Goal: Task Accomplishment & Management: Complete application form

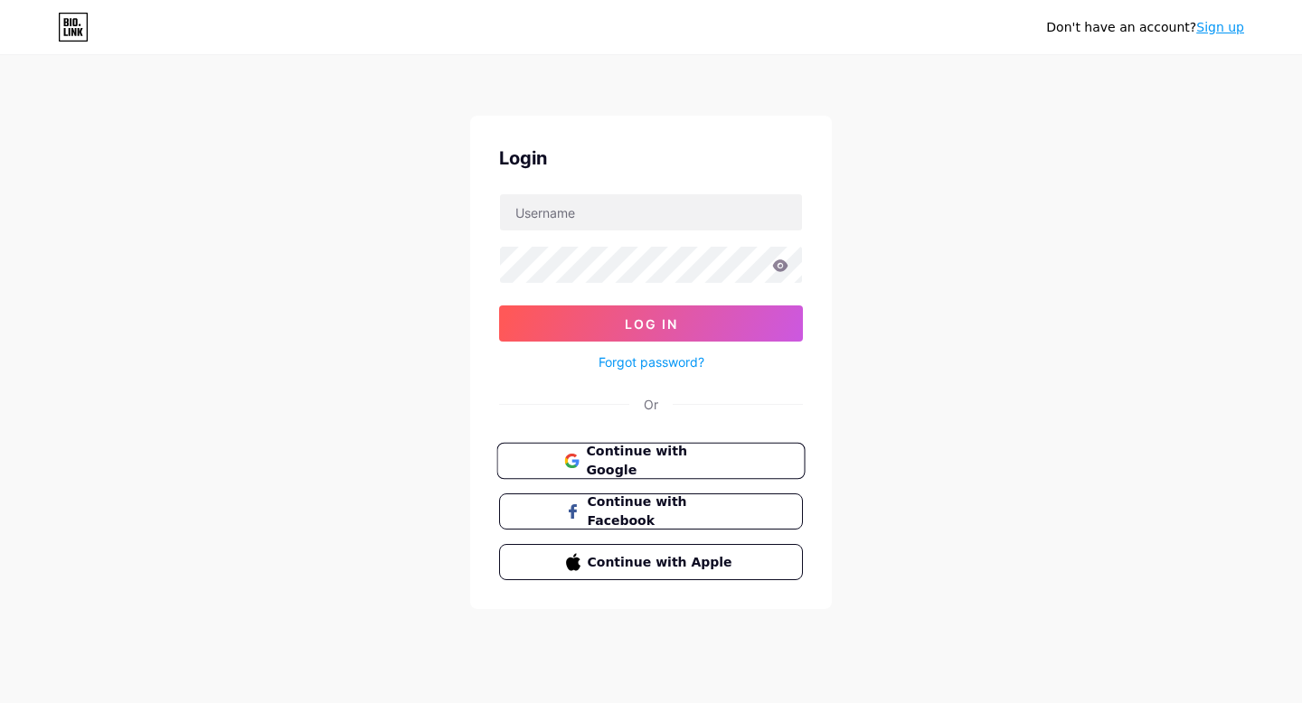
click at [617, 455] on span "Continue with Google" at bounding box center [661, 461] width 151 height 39
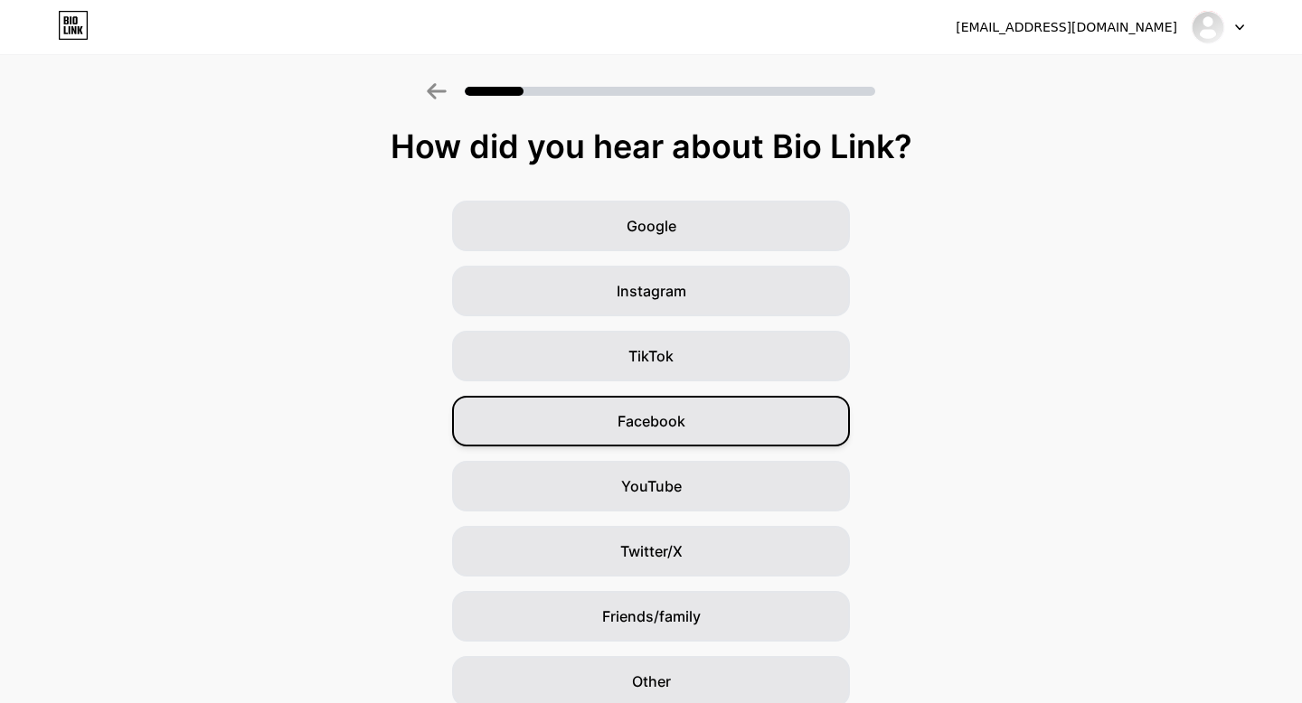
scroll to position [76, 0]
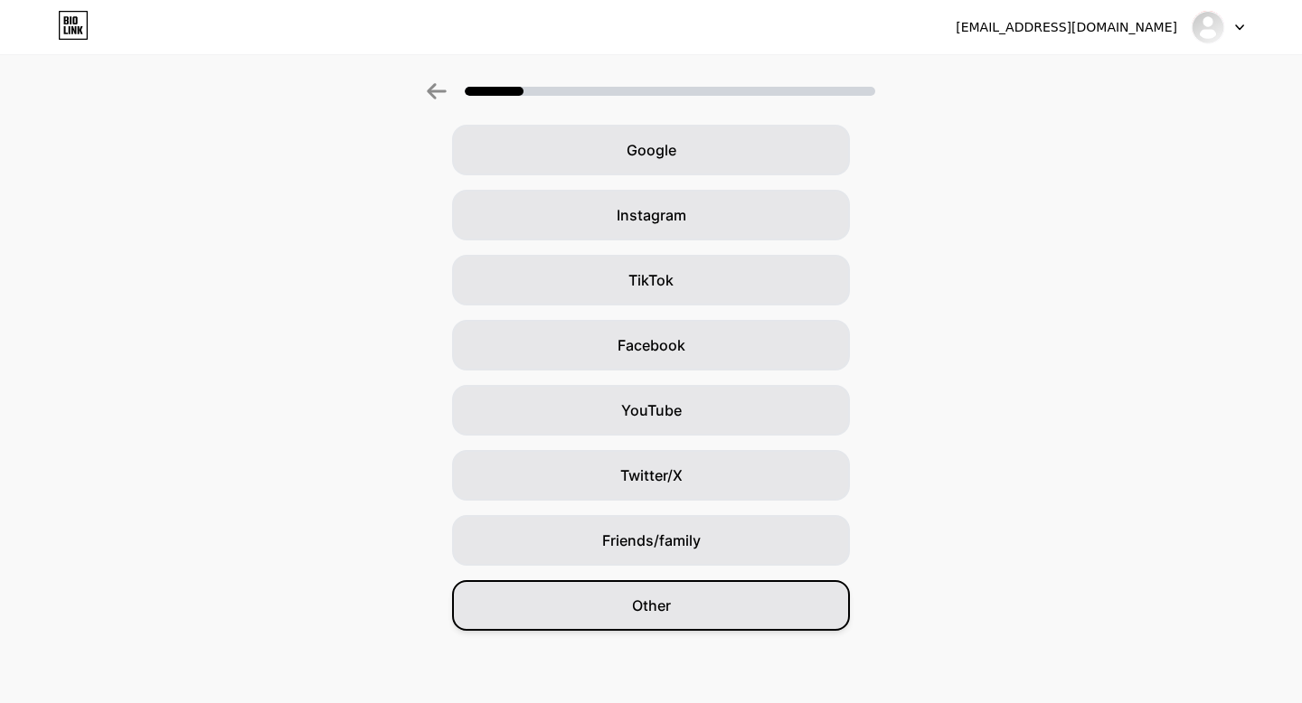
click at [621, 609] on div "Other" at bounding box center [651, 605] width 398 height 51
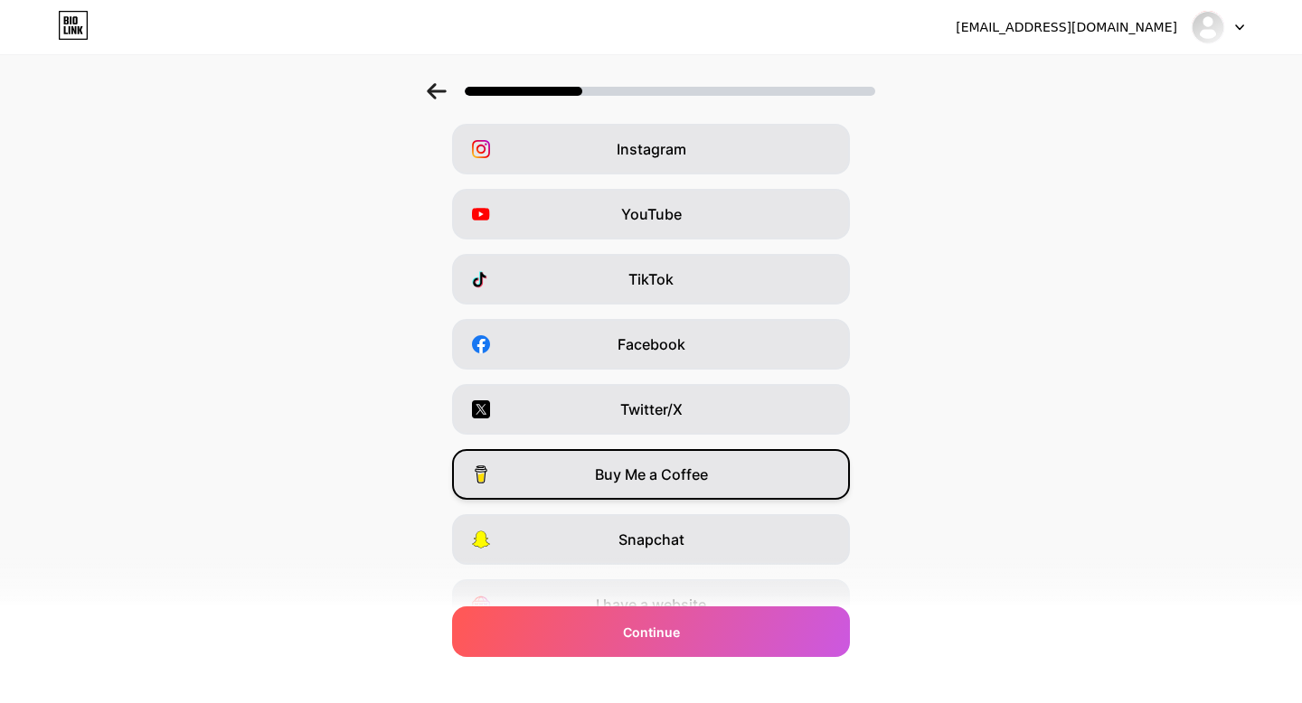
scroll to position [0, 0]
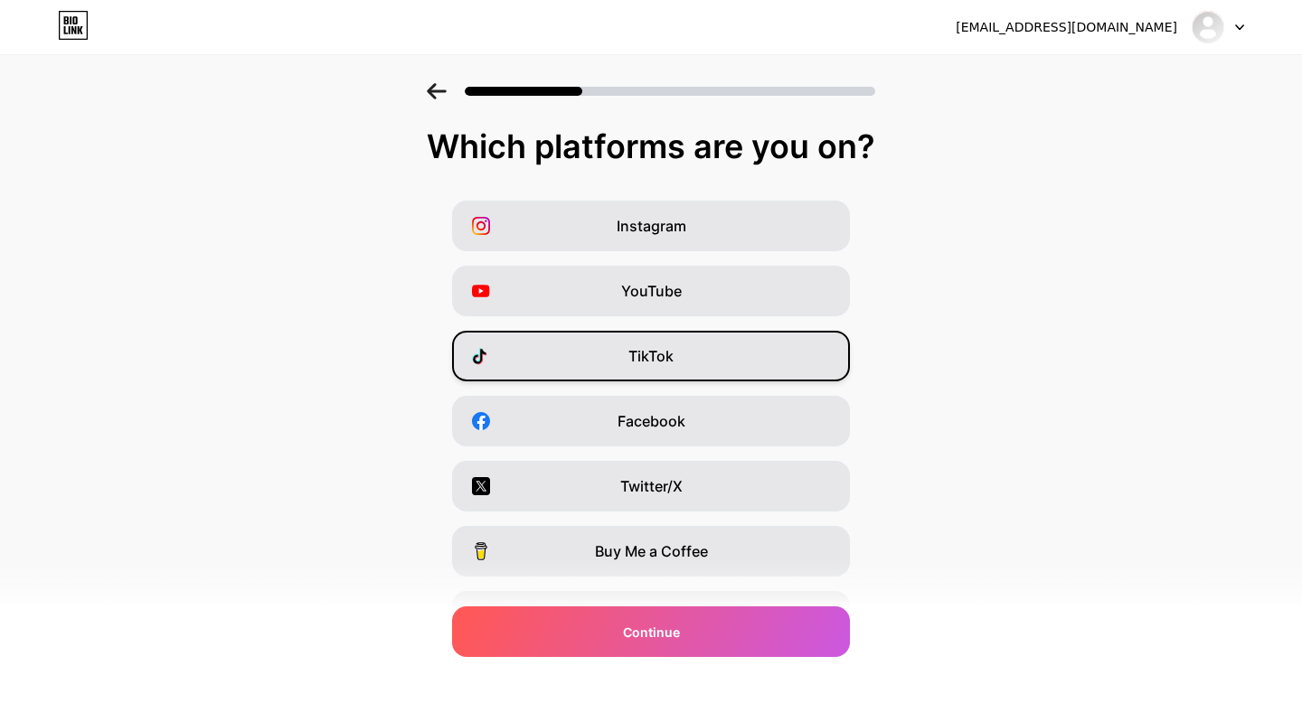
click at [651, 370] on div "TikTok" at bounding box center [651, 356] width 398 height 51
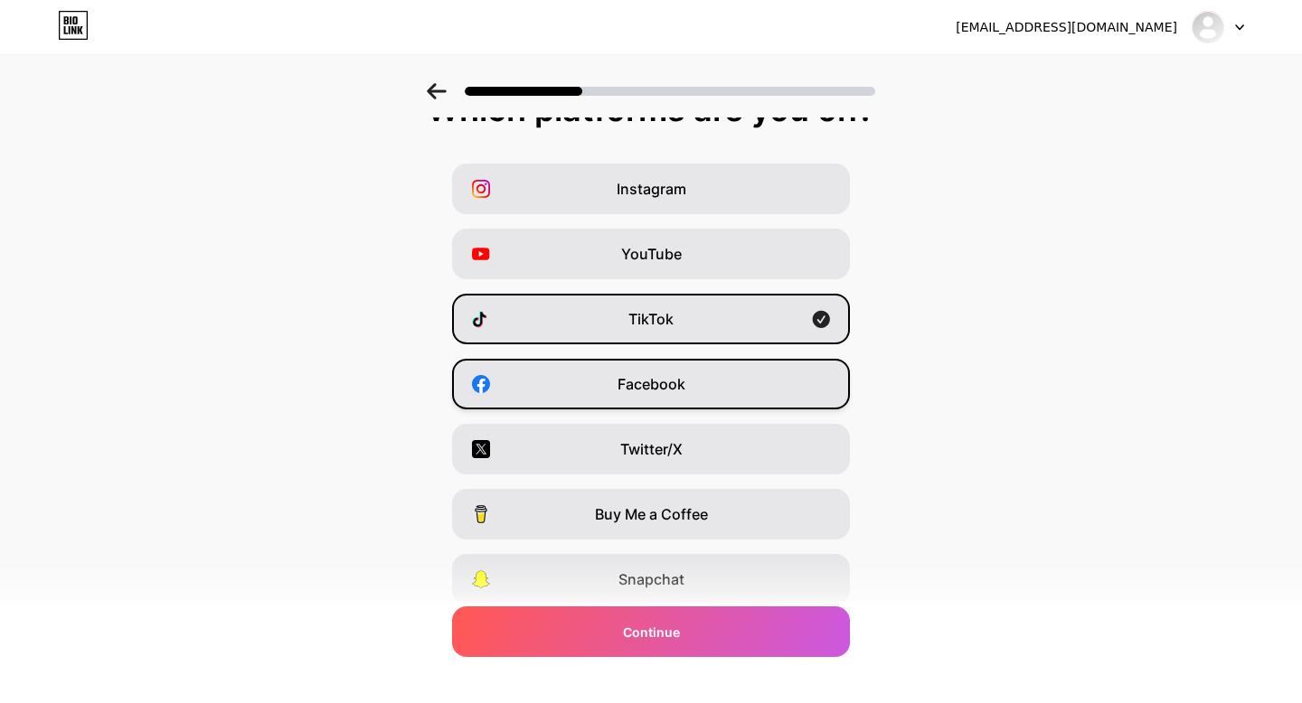
scroll to position [49, 0]
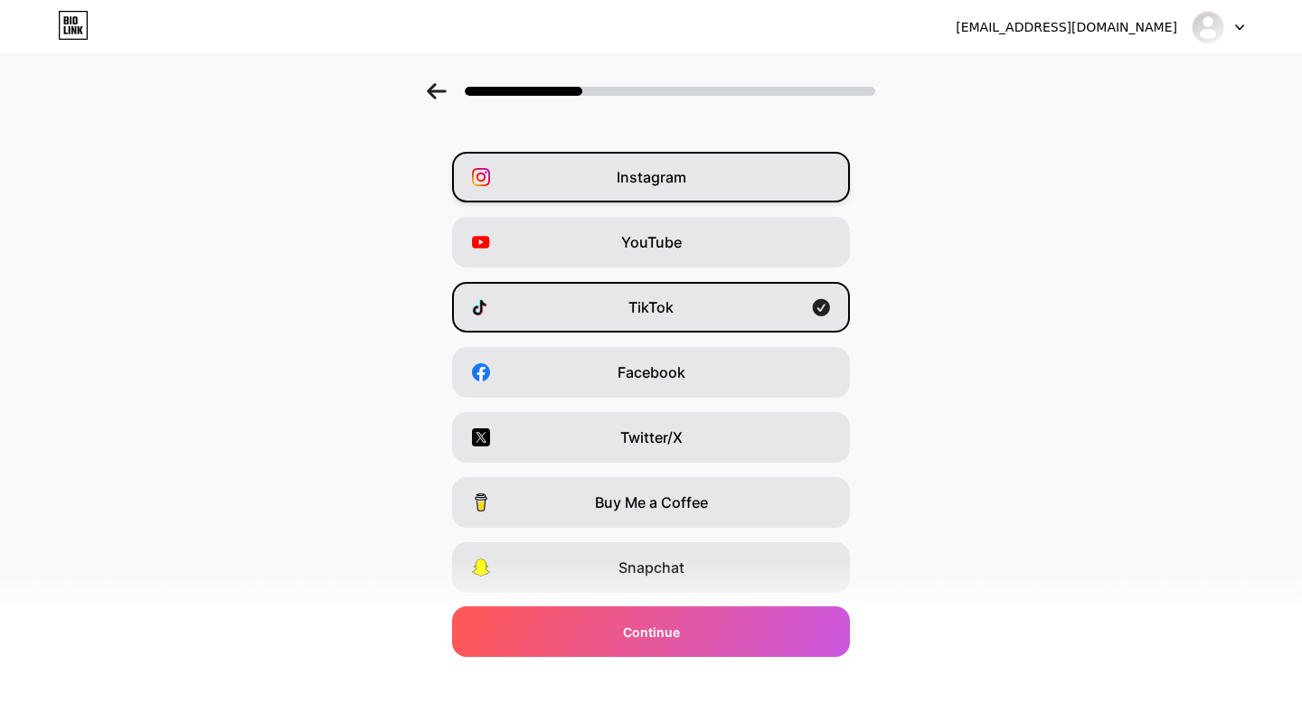
click at [703, 197] on div "Instagram" at bounding box center [651, 177] width 398 height 51
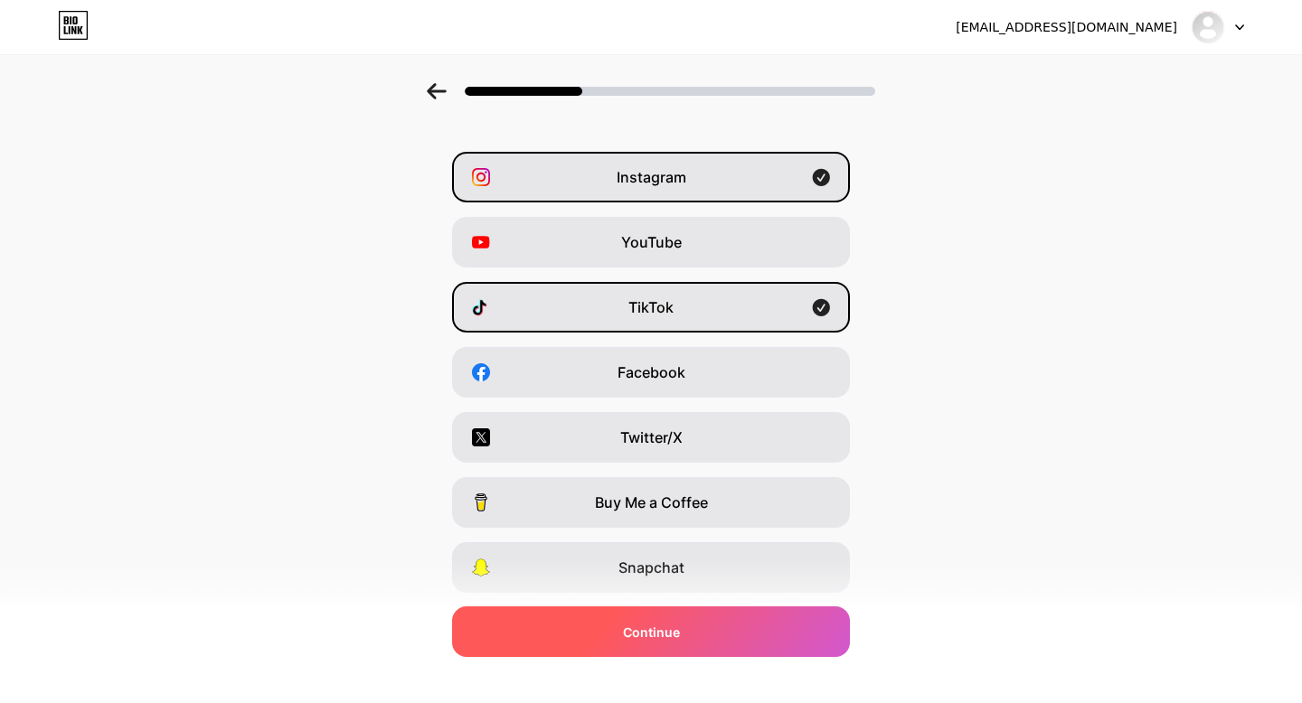
click at [633, 618] on div "Continue" at bounding box center [651, 632] width 398 height 51
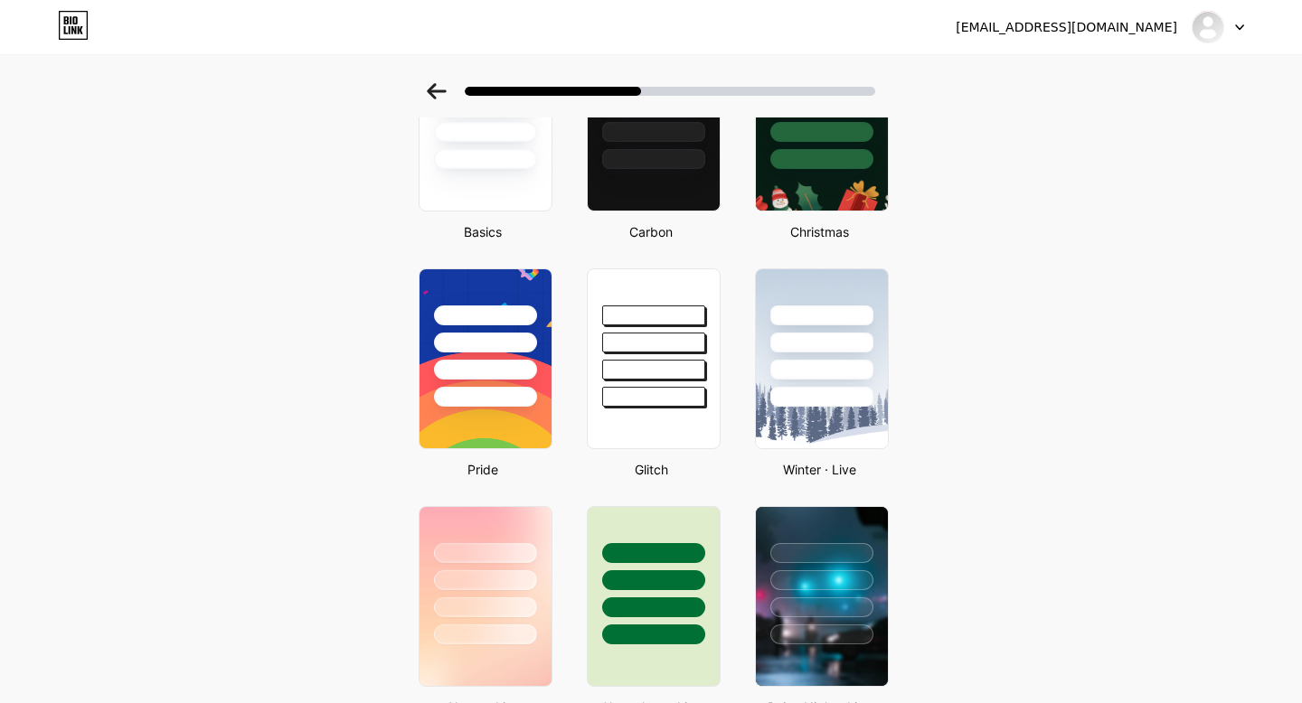
scroll to position [0, 0]
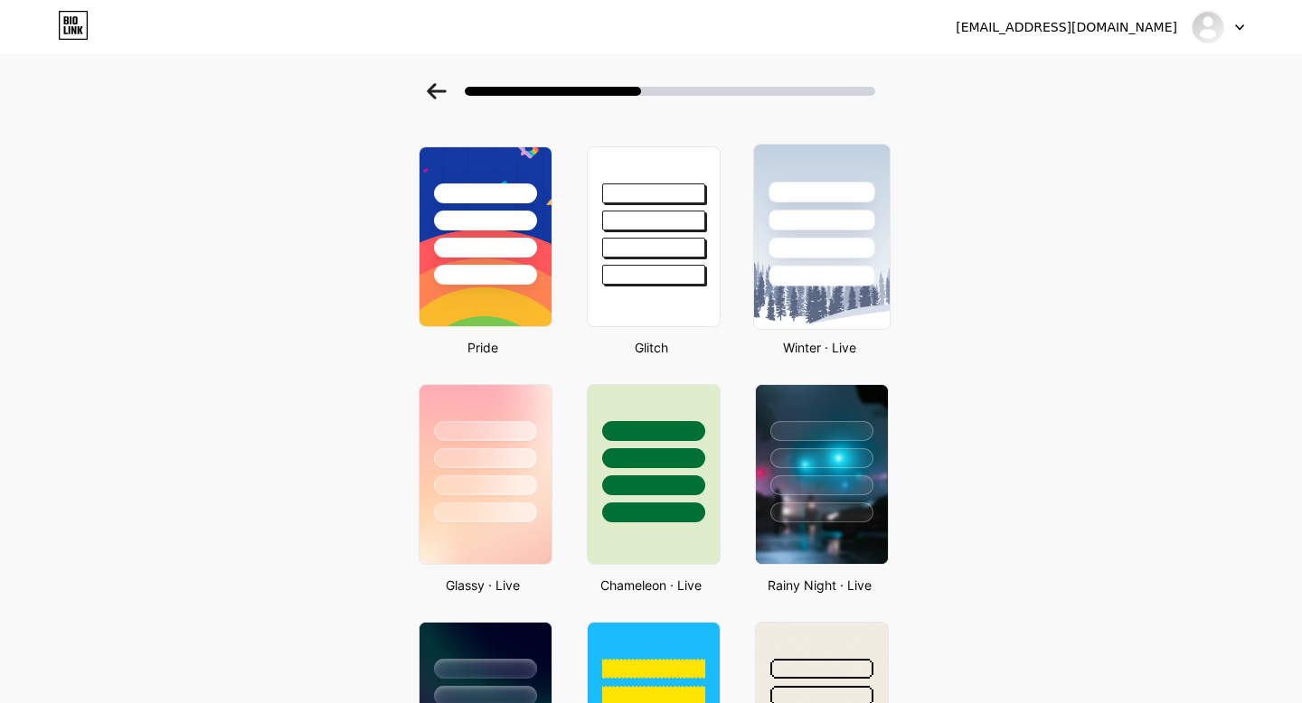
scroll to position [313, 0]
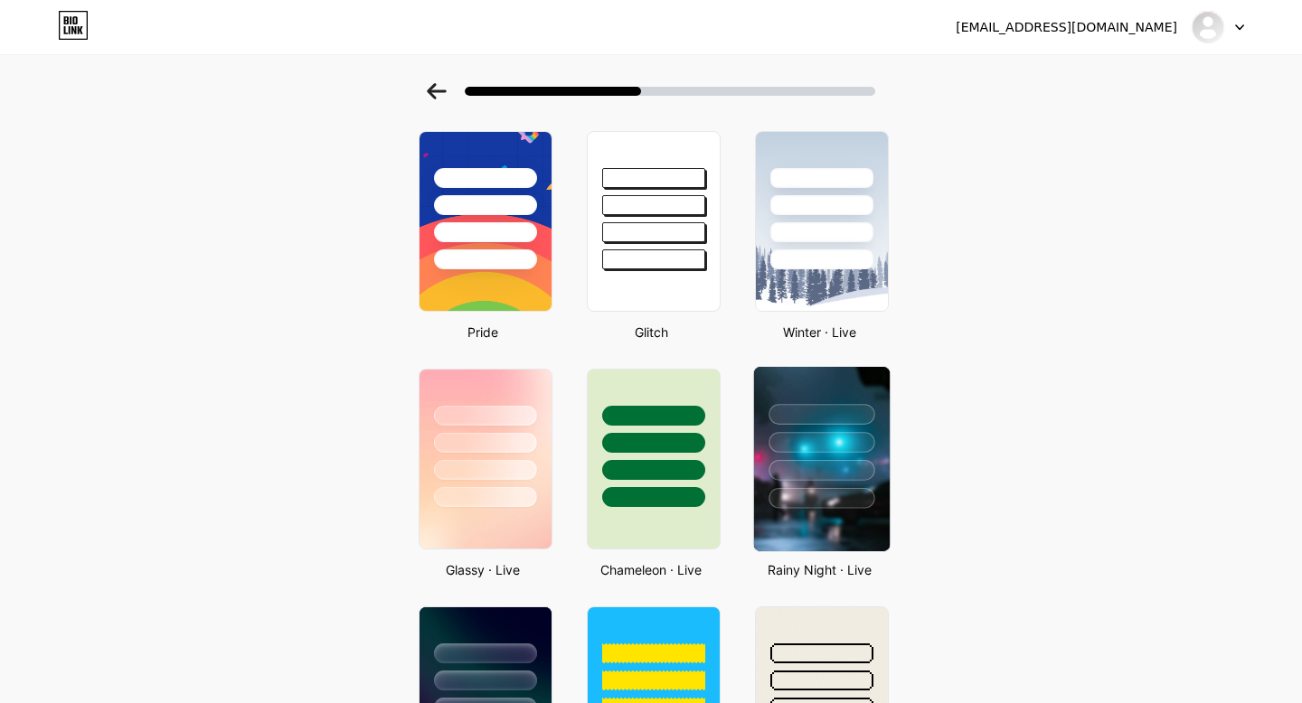
click at [783, 447] on div at bounding box center [821, 442] width 106 height 21
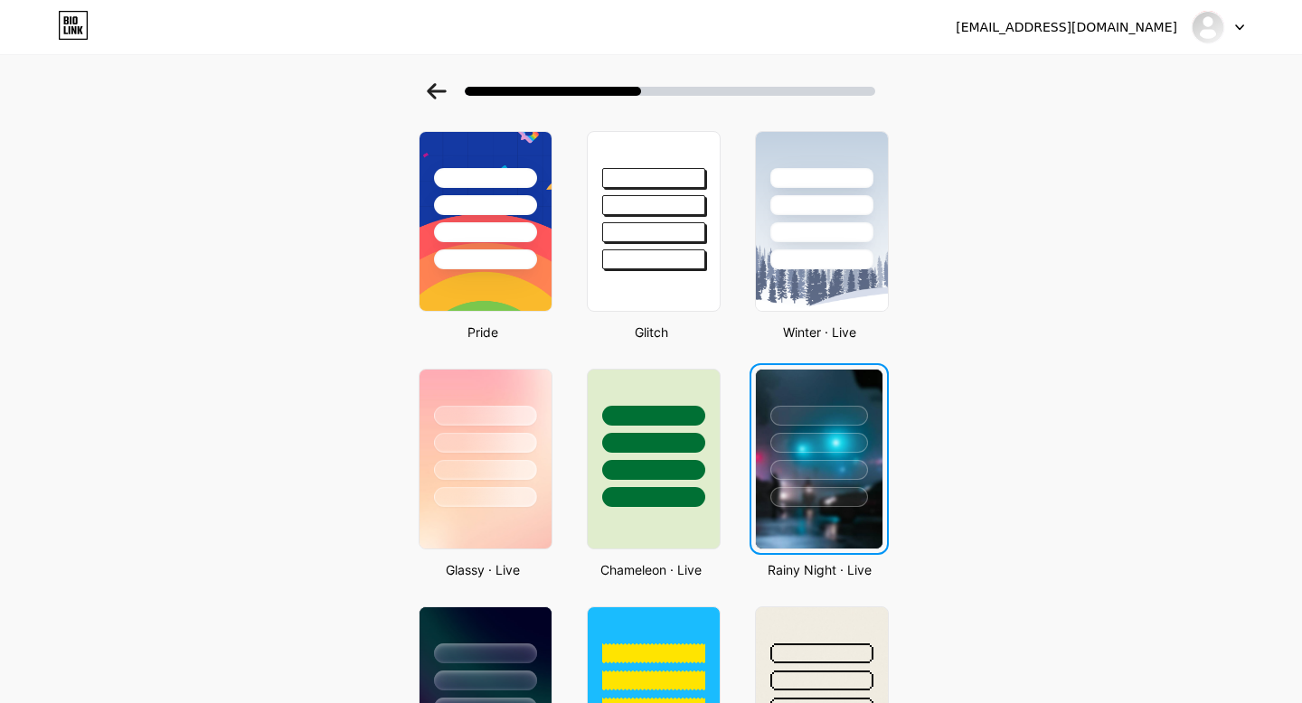
scroll to position [0, 0]
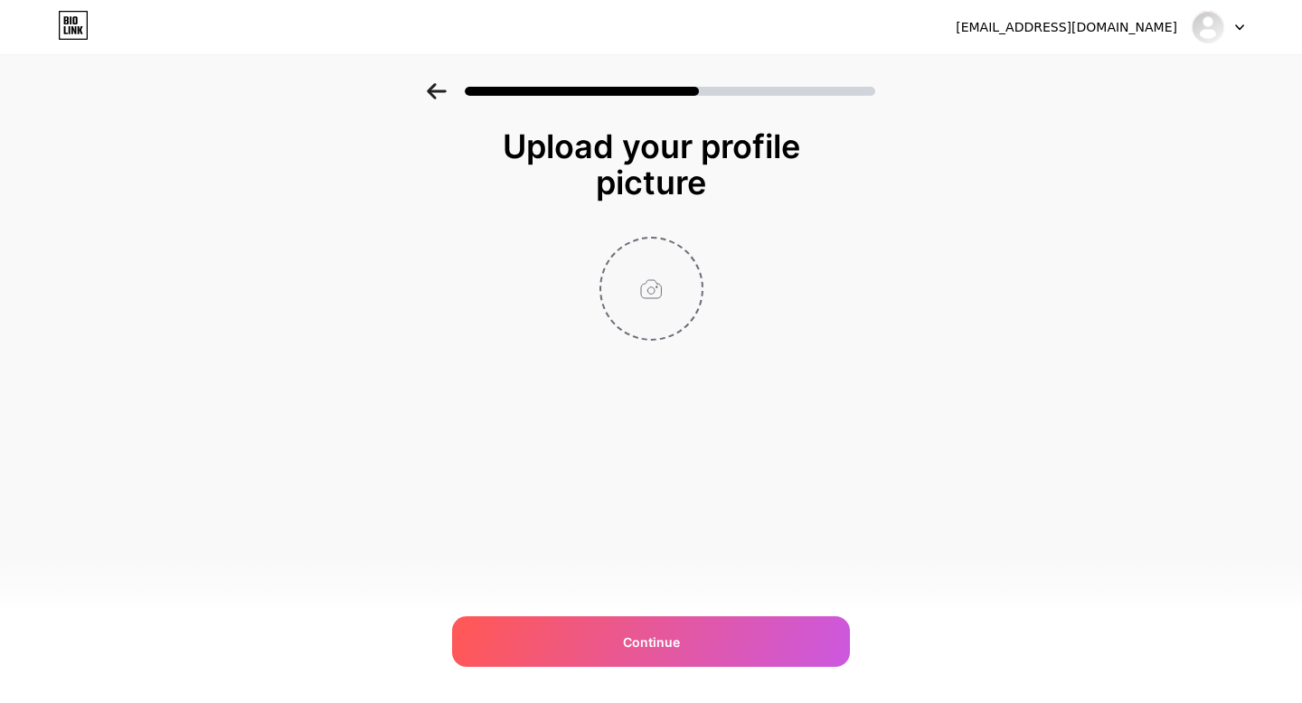
click at [648, 279] on input "file" at bounding box center [651, 289] width 100 height 100
click at [888, 306] on div "Upload your profile picture Continue" at bounding box center [651, 257] width 1302 height 348
click at [624, 295] on input "file" at bounding box center [651, 289] width 100 height 100
type input "C:\fakepath\38F2DC64-9092-4A29-9FBA-B64B7DCD7A8F.jpg"
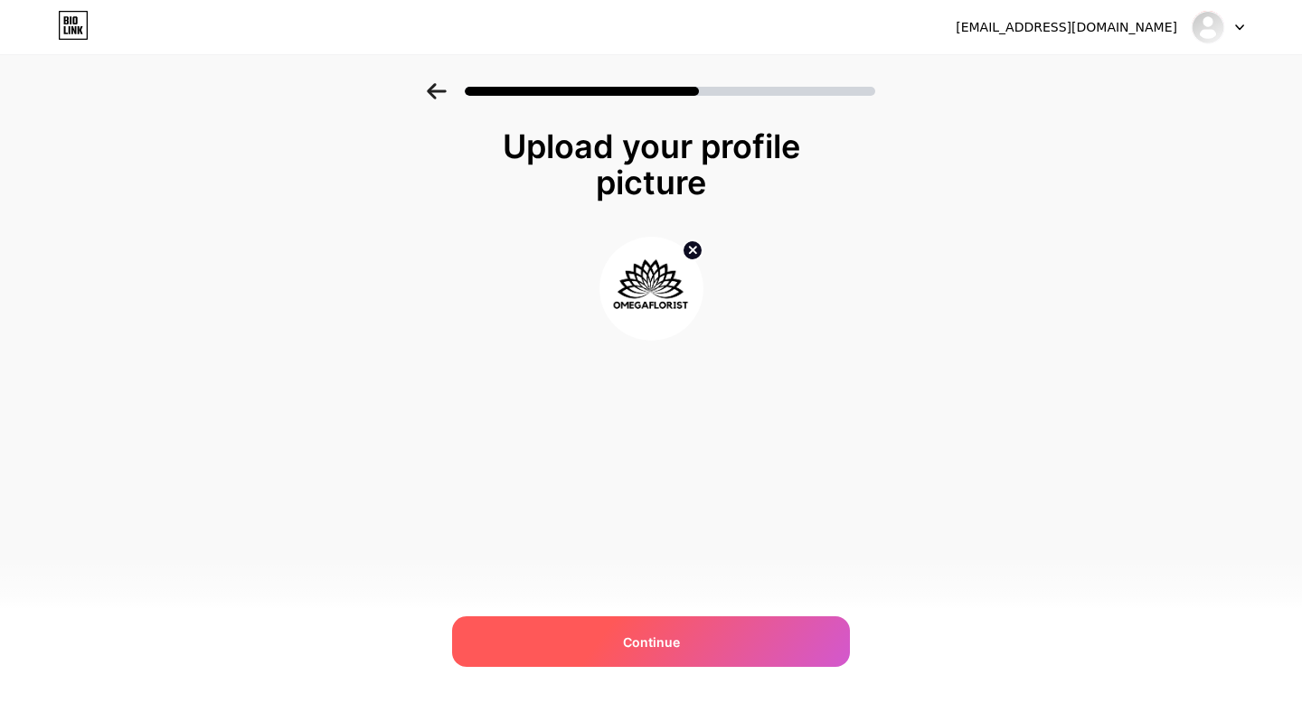
click at [614, 634] on div "Continue" at bounding box center [651, 642] width 398 height 51
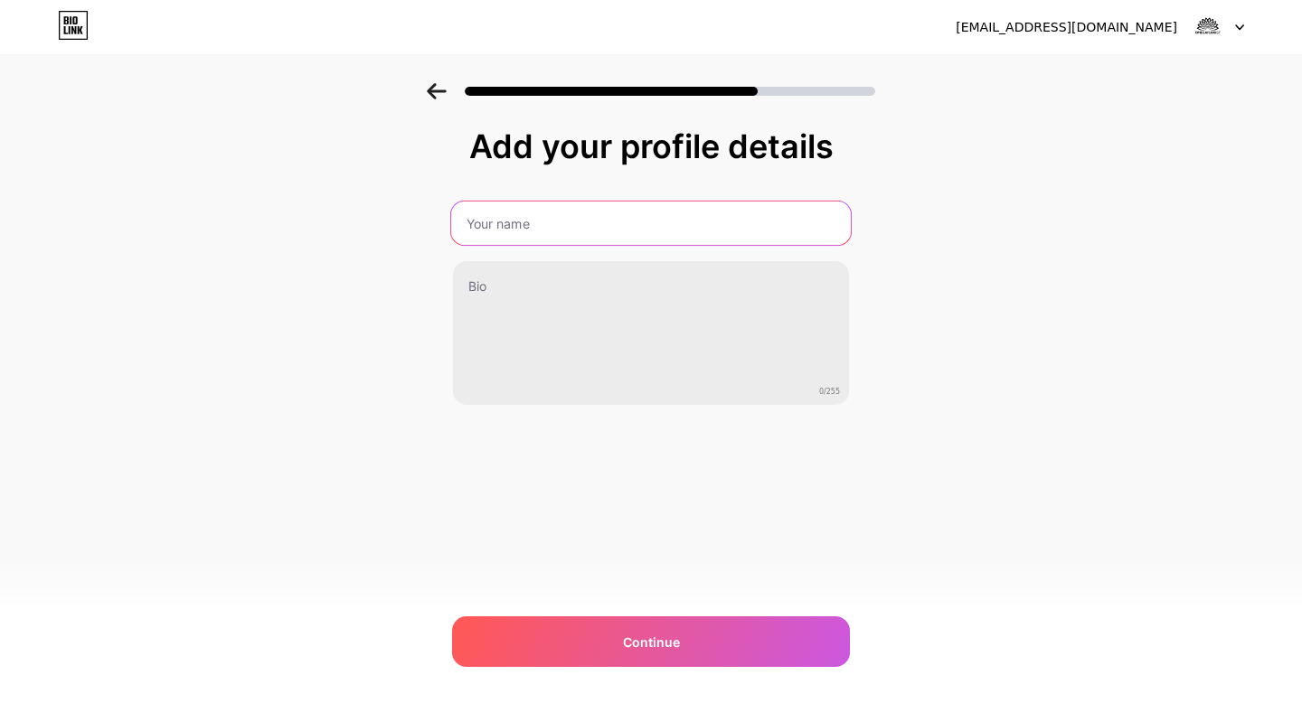
click at [542, 231] on input "text" at bounding box center [651, 223] width 400 height 43
click at [635, 225] on input "OmegaFlorist" at bounding box center [651, 223] width 400 height 43
type input "OmegaFlorist"
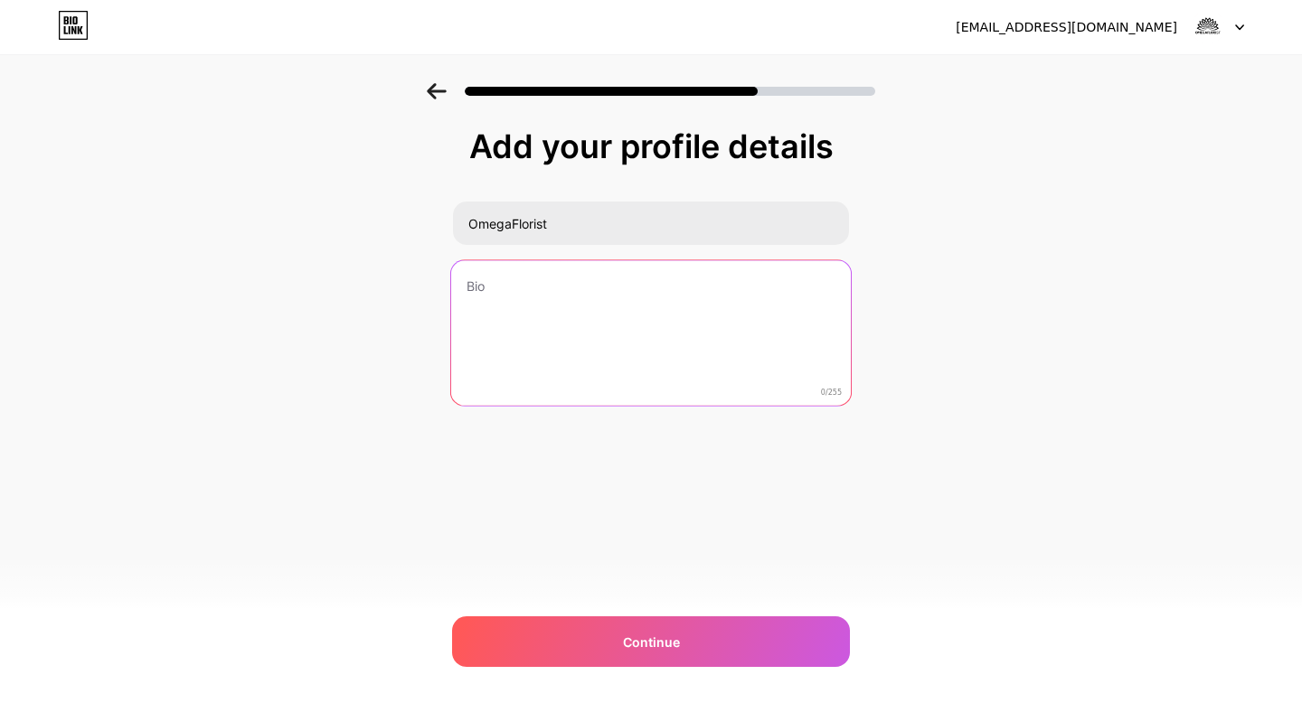
click at [587, 272] on textarea at bounding box center [651, 333] width 400 height 147
type textarea "D"
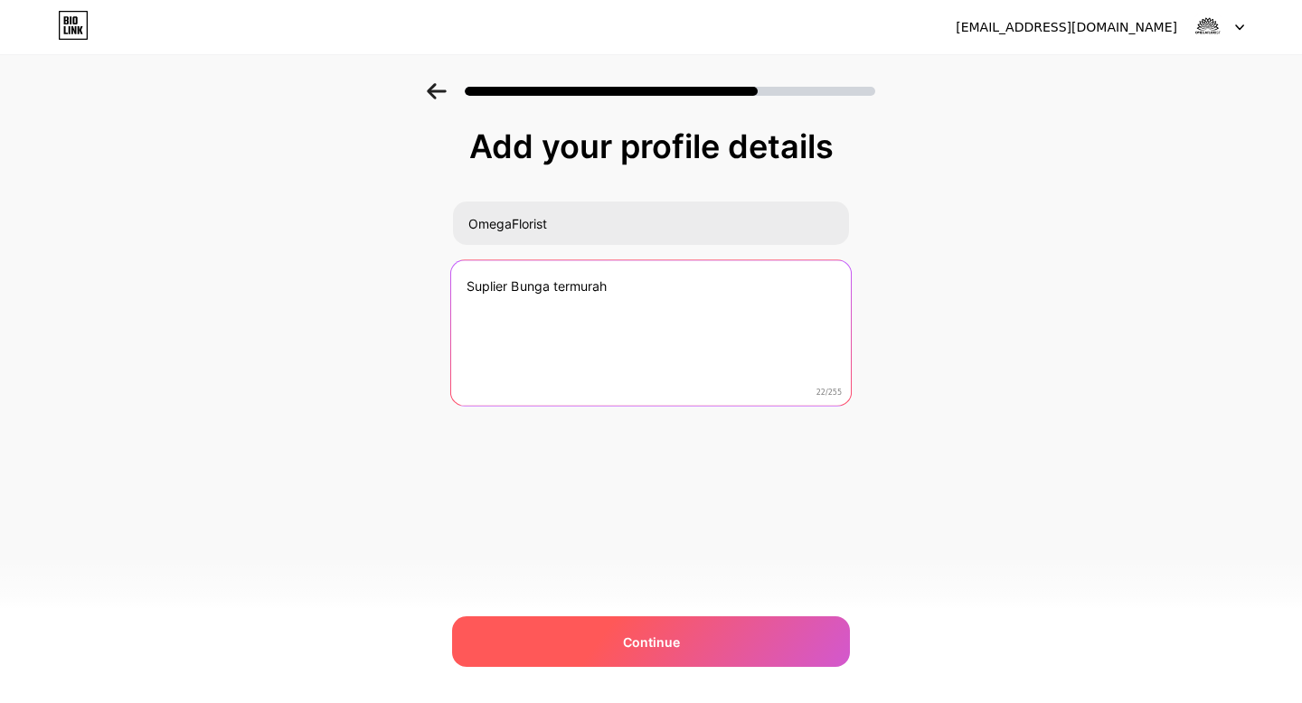
type textarea "Suplier Bunga termurah"
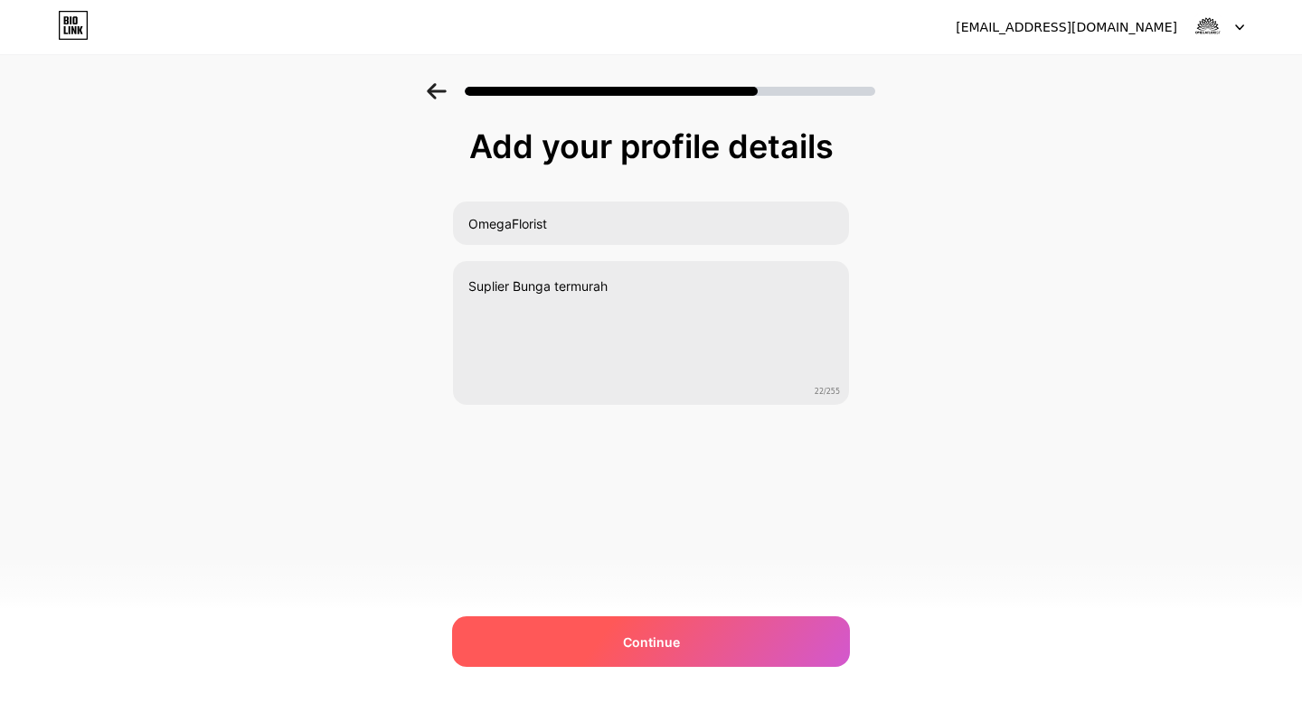
click at [631, 646] on span "Continue" at bounding box center [651, 642] width 57 height 19
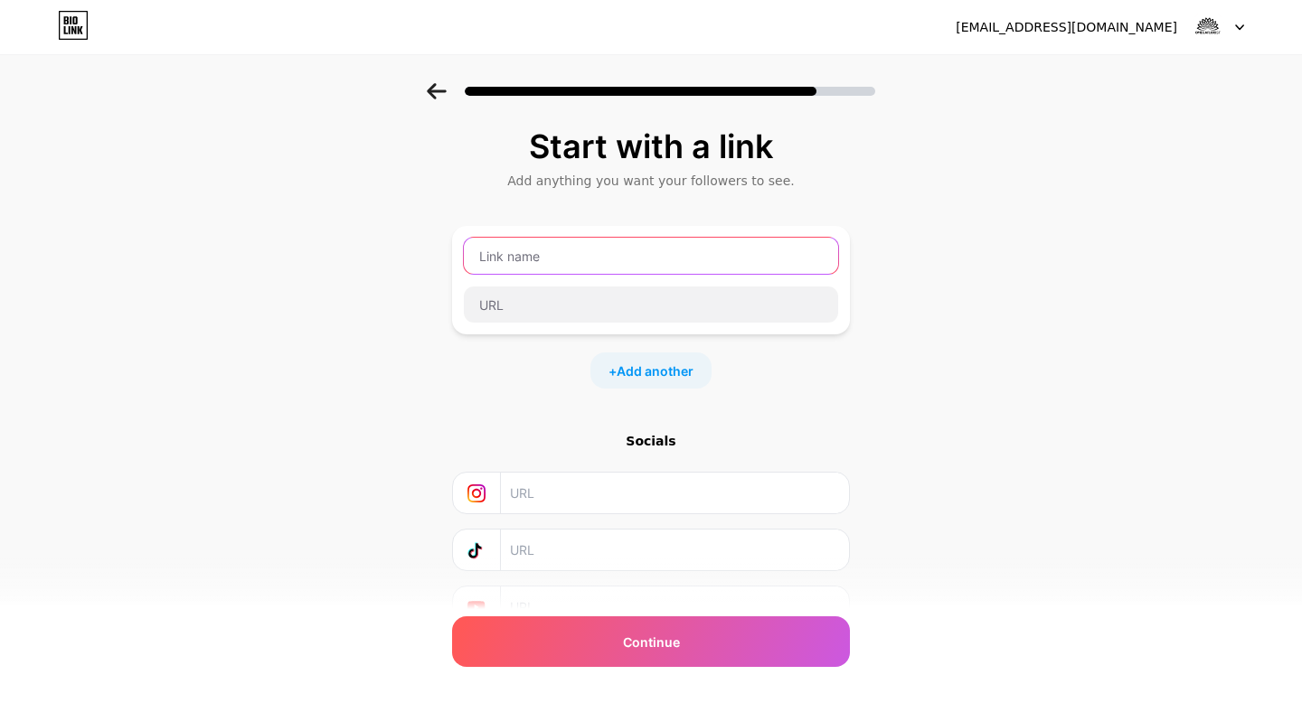
click at [570, 262] on input "text" at bounding box center [651, 256] width 374 height 36
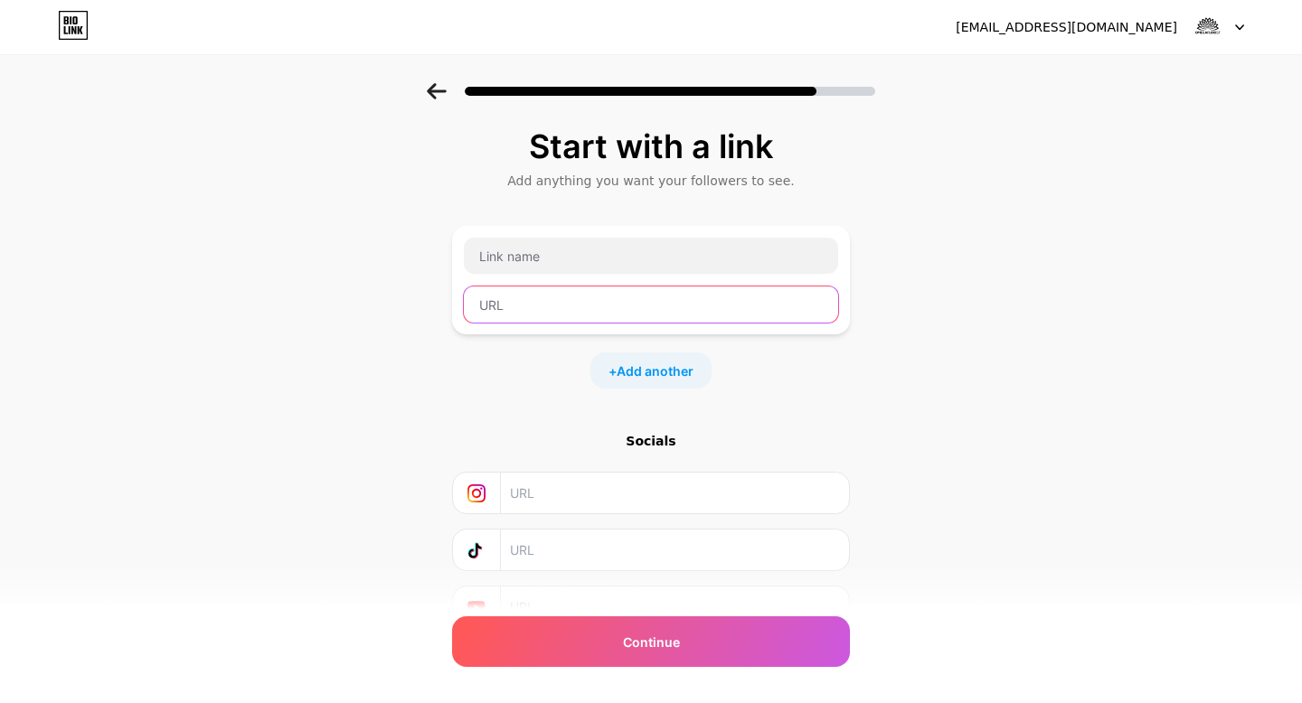
click at [554, 302] on input "text" at bounding box center [651, 305] width 374 height 36
type input "Silahkan Hubungi"
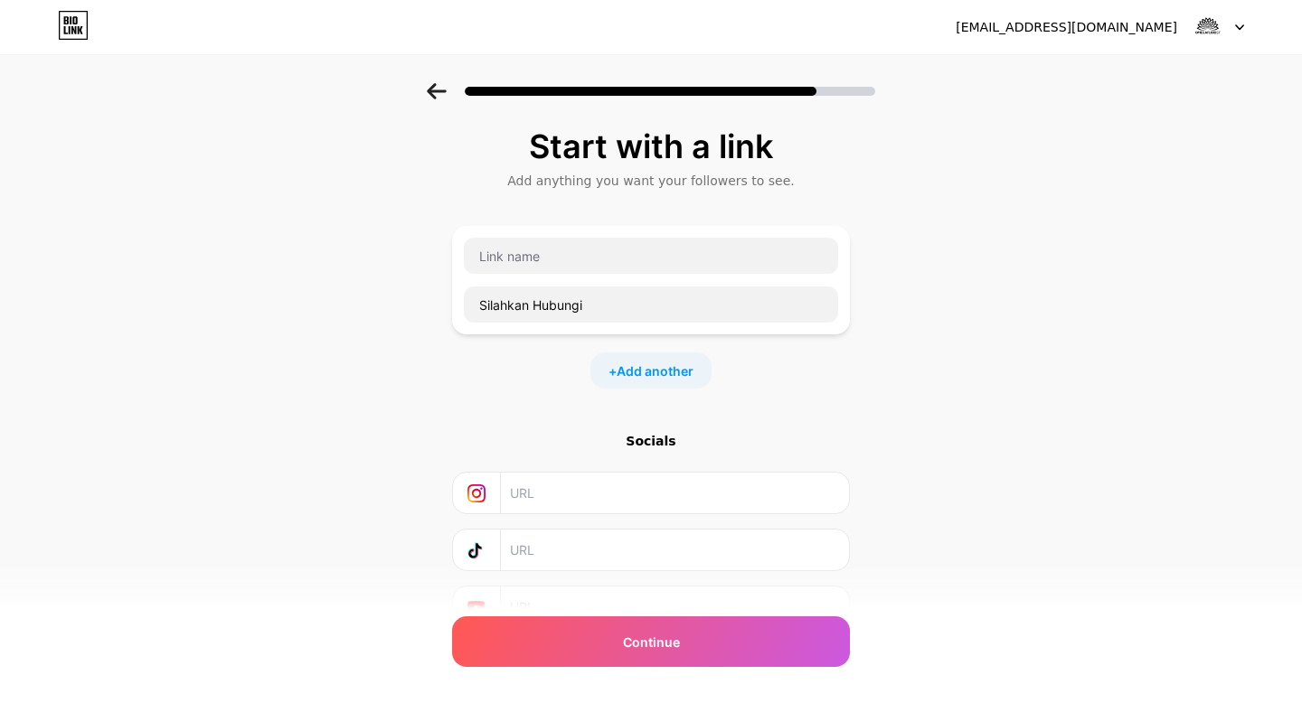
click at [569, 352] on div "Silahkan Hubungi + Add another" at bounding box center [651, 307] width 398 height 163
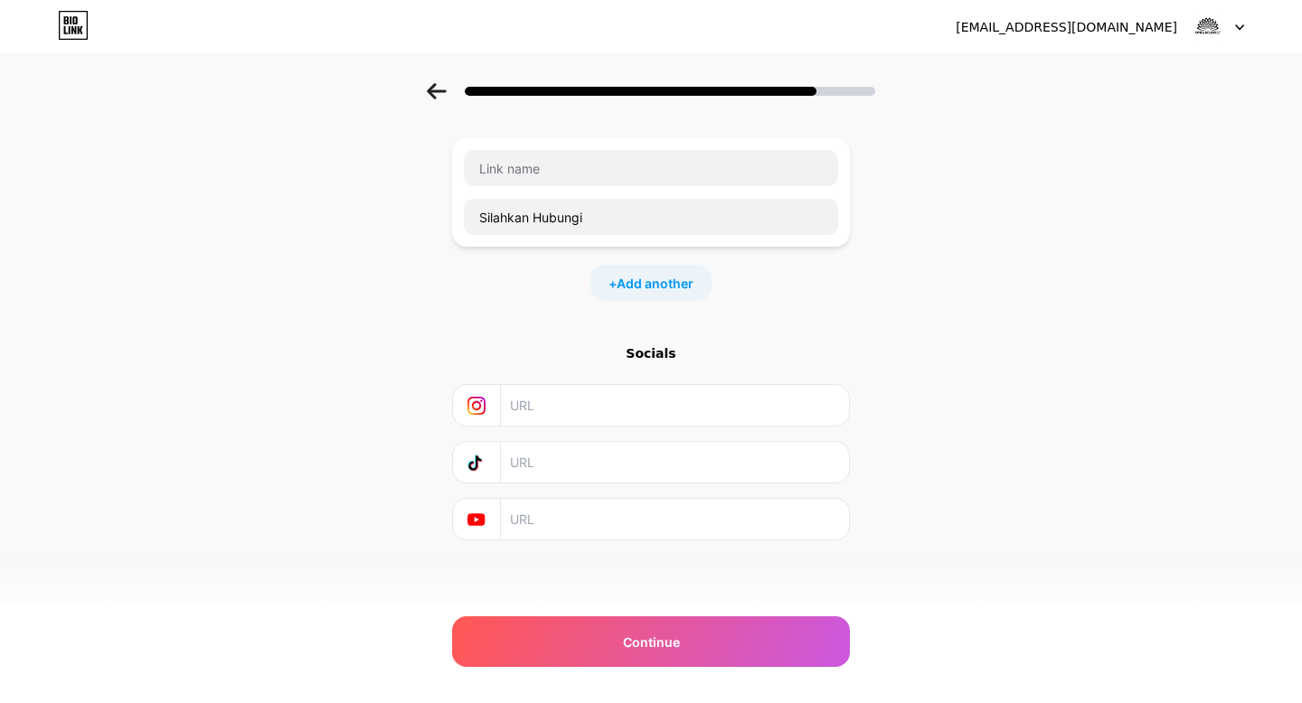
click at [527, 386] on input "text" at bounding box center [674, 405] width 328 height 41
click at [650, 391] on input "text" at bounding box center [674, 405] width 328 height 41
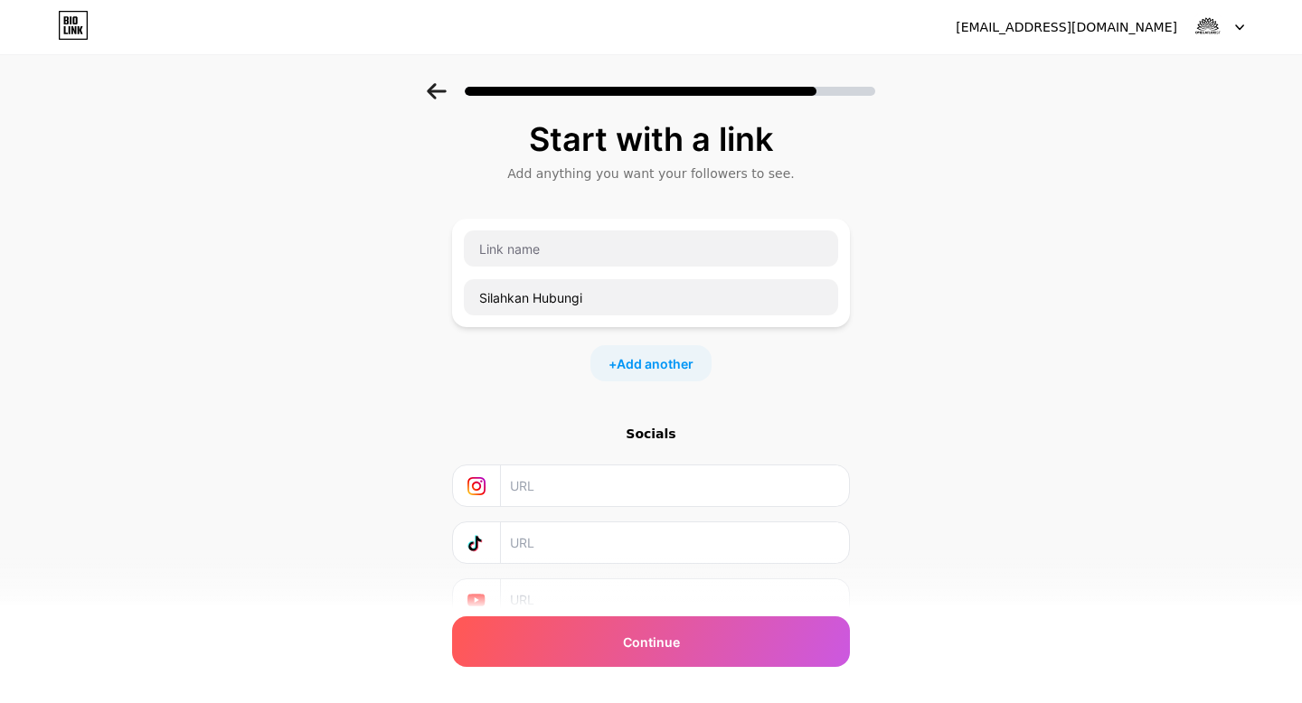
scroll to position [0, 0]
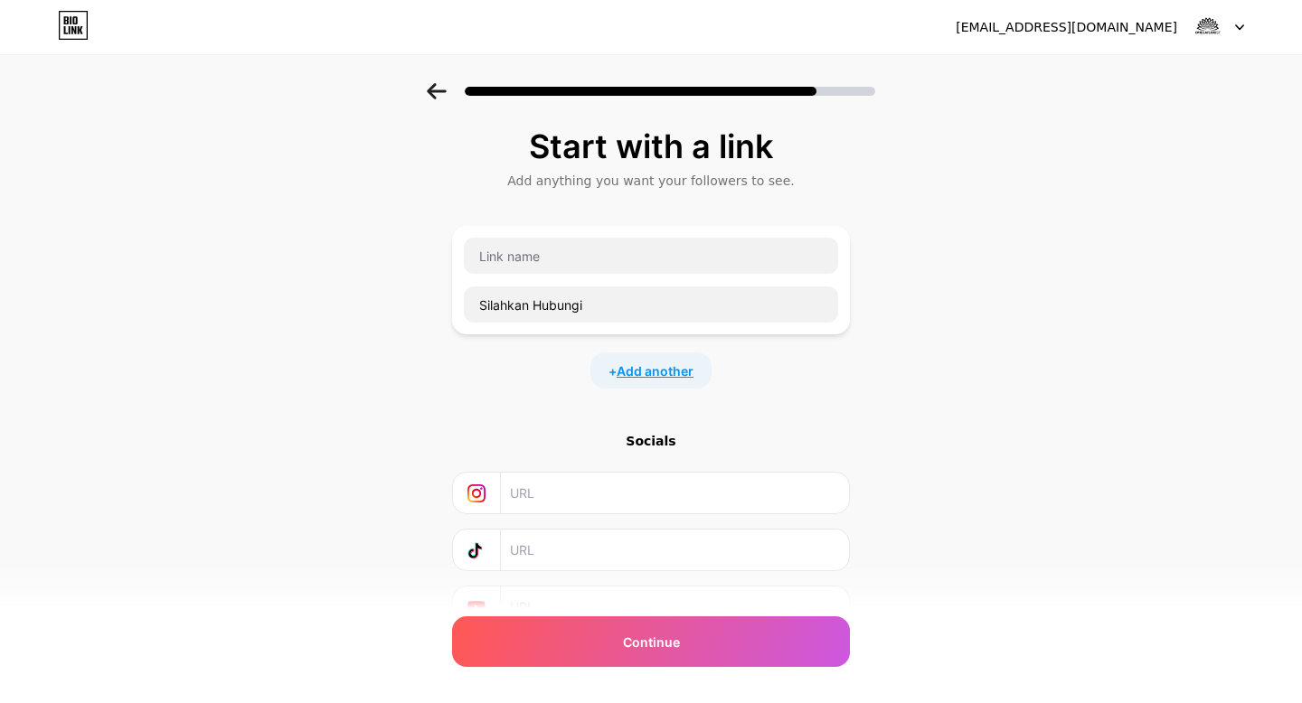
click at [636, 366] on span "Add another" at bounding box center [655, 371] width 77 height 19
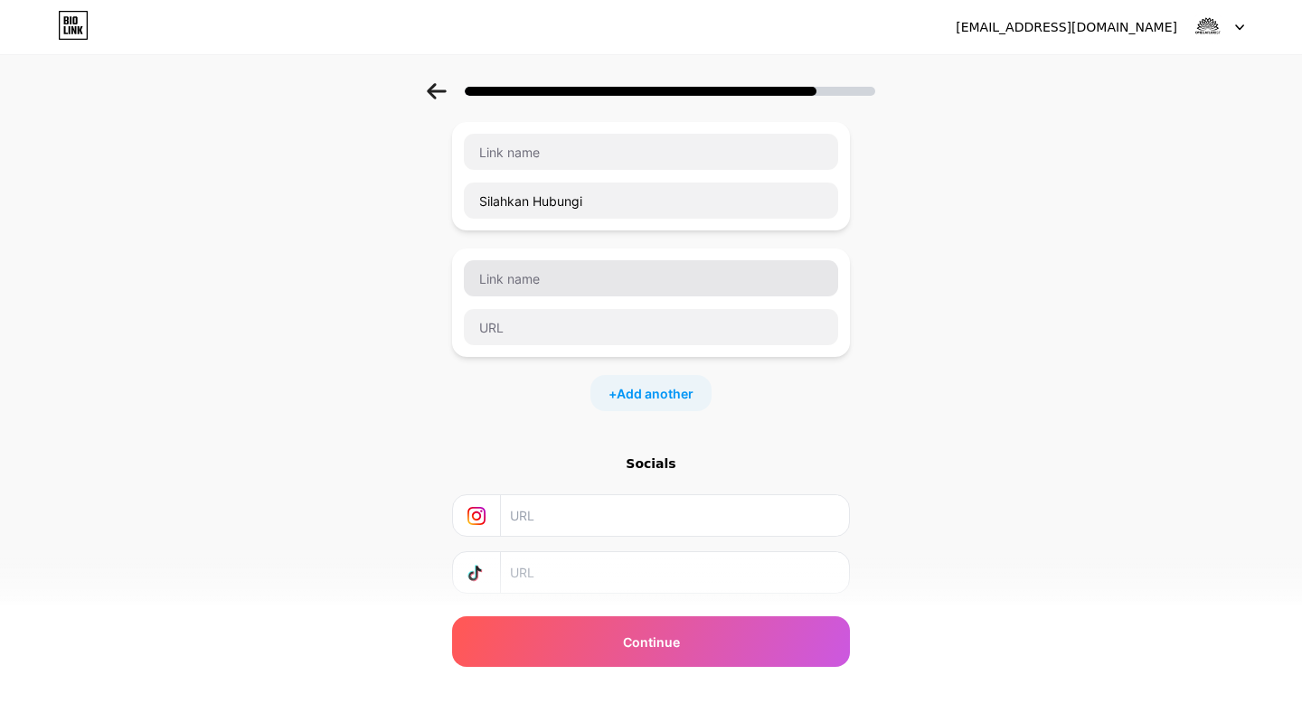
scroll to position [89, 0]
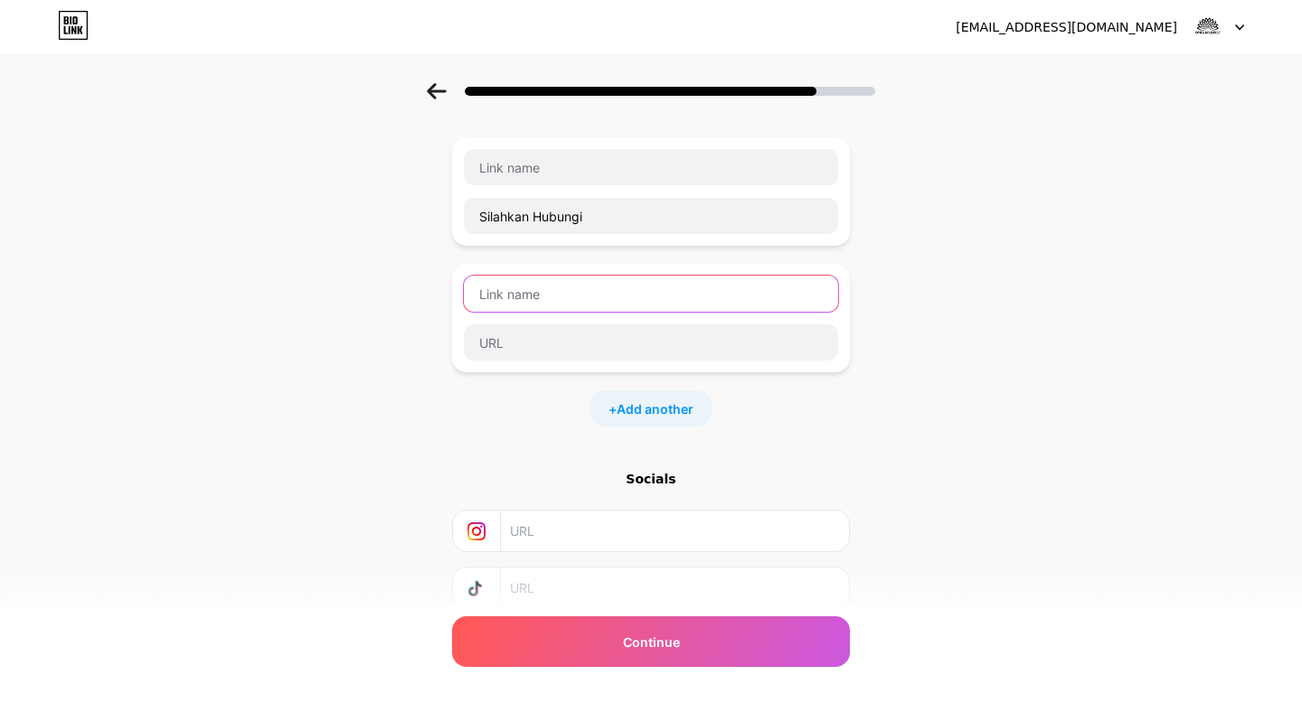
click at [553, 306] on input "text" at bounding box center [651, 294] width 374 height 36
type input "WhatsApp"
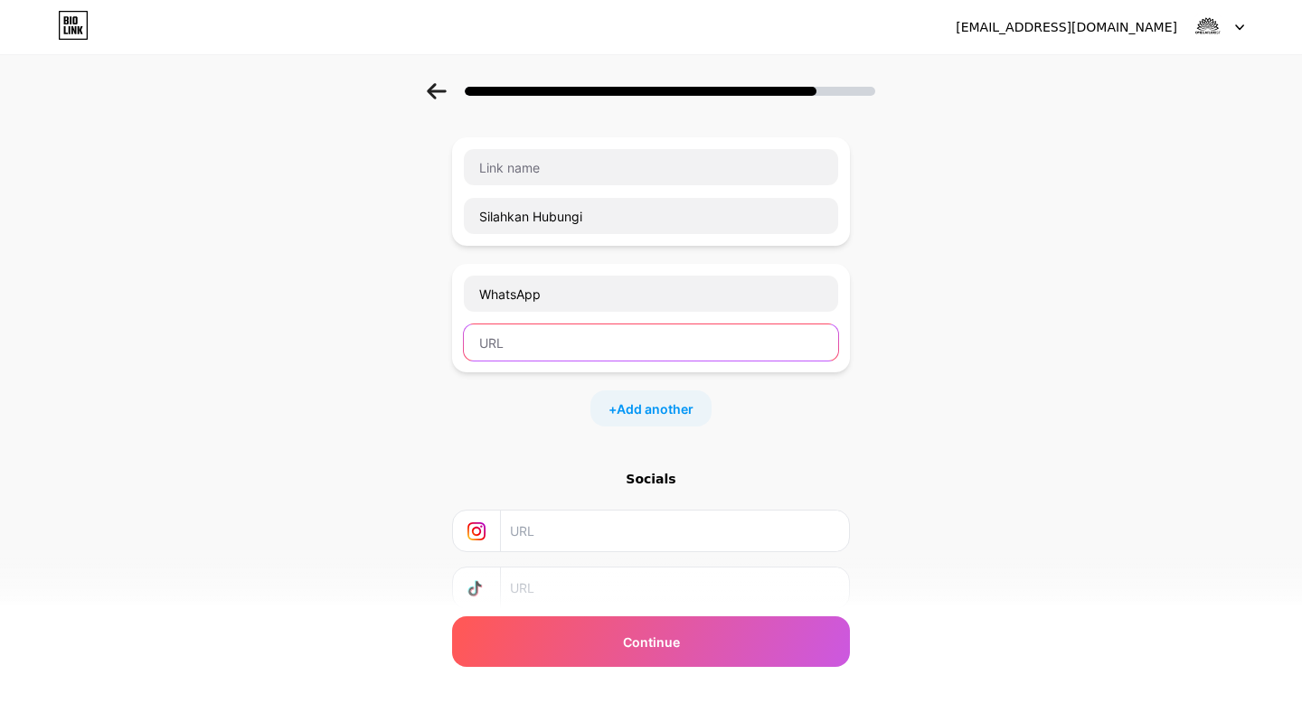
click at [608, 338] on input "text" at bounding box center [651, 343] width 374 height 36
paste input "[URL][DOMAIN_NAME]"
type input "[URL][DOMAIN_NAME]"
click at [940, 327] on div "Start with a link Add anything you want your followers to see. Silahkan Hubungi…" at bounding box center [651, 376] width 1302 height 762
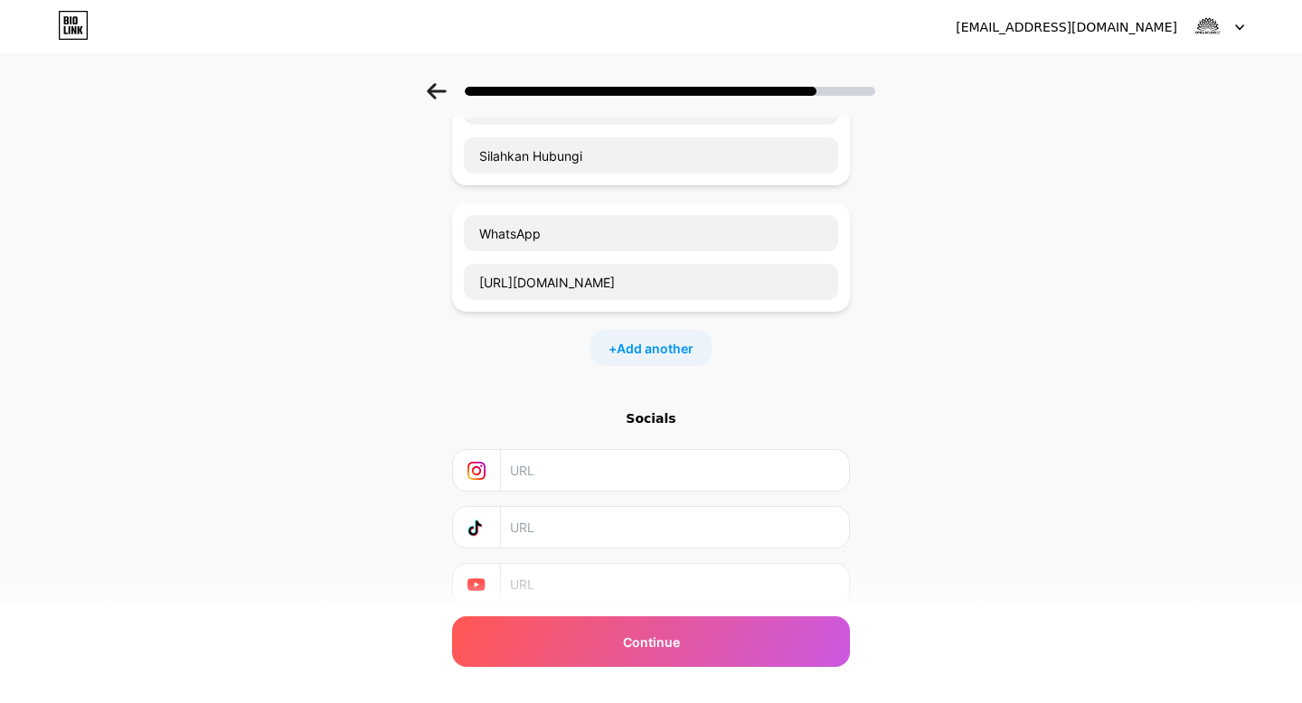
scroll to position [214, 0]
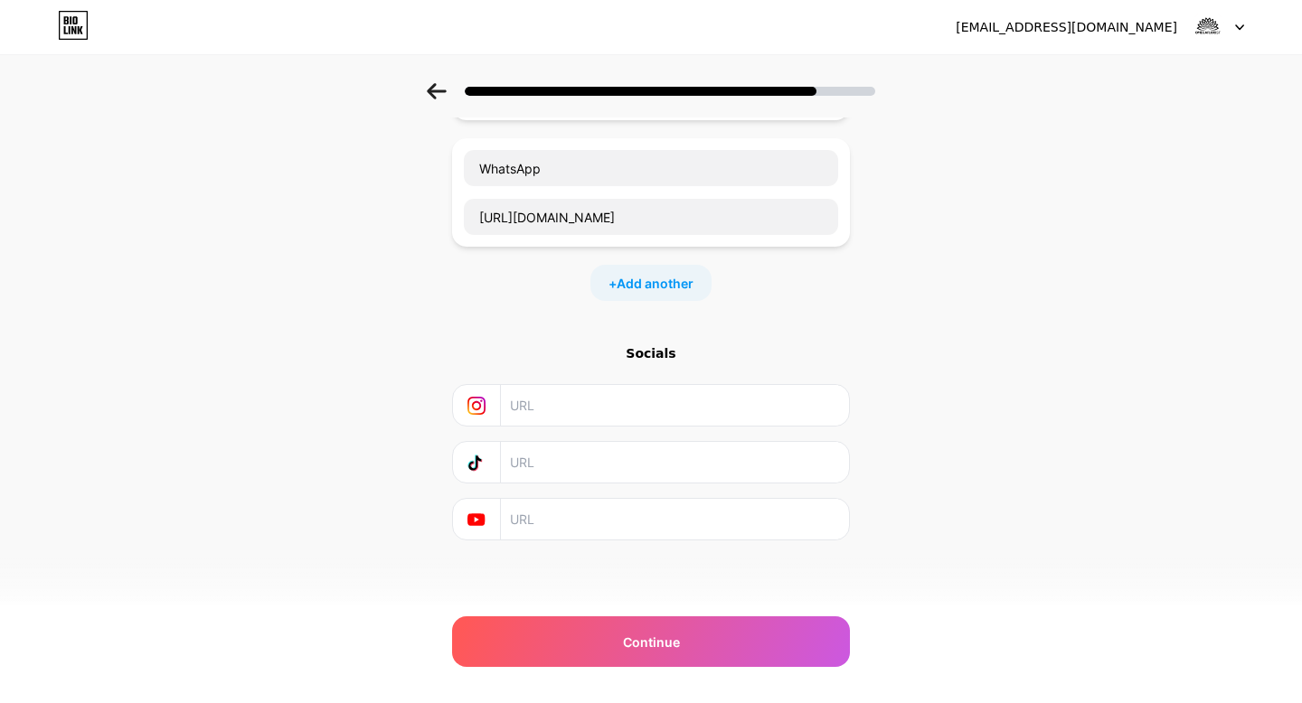
click at [610, 412] on input "text" at bounding box center [674, 405] width 328 height 41
click at [685, 283] on span "Add another" at bounding box center [655, 283] width 77 height 19
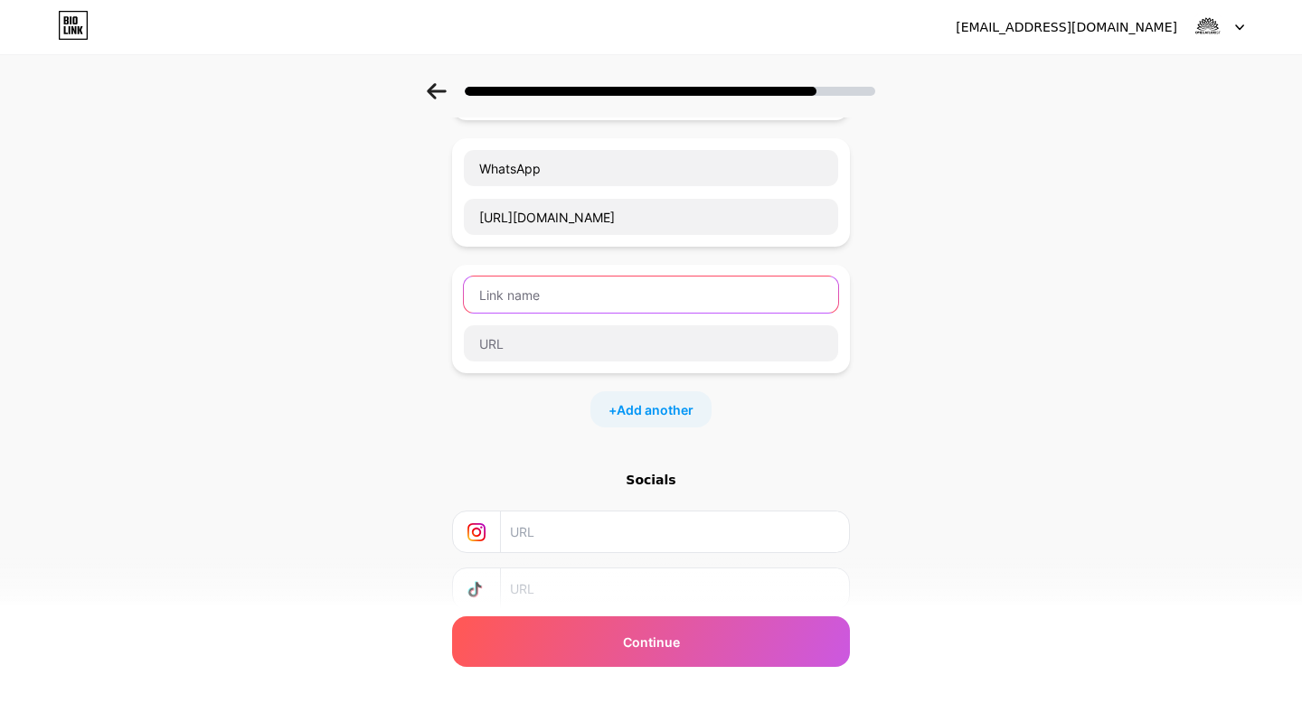
click at [639, 299] on input "text" at bounding box center [651, 295] width 374 height 36
type input "Instagram"
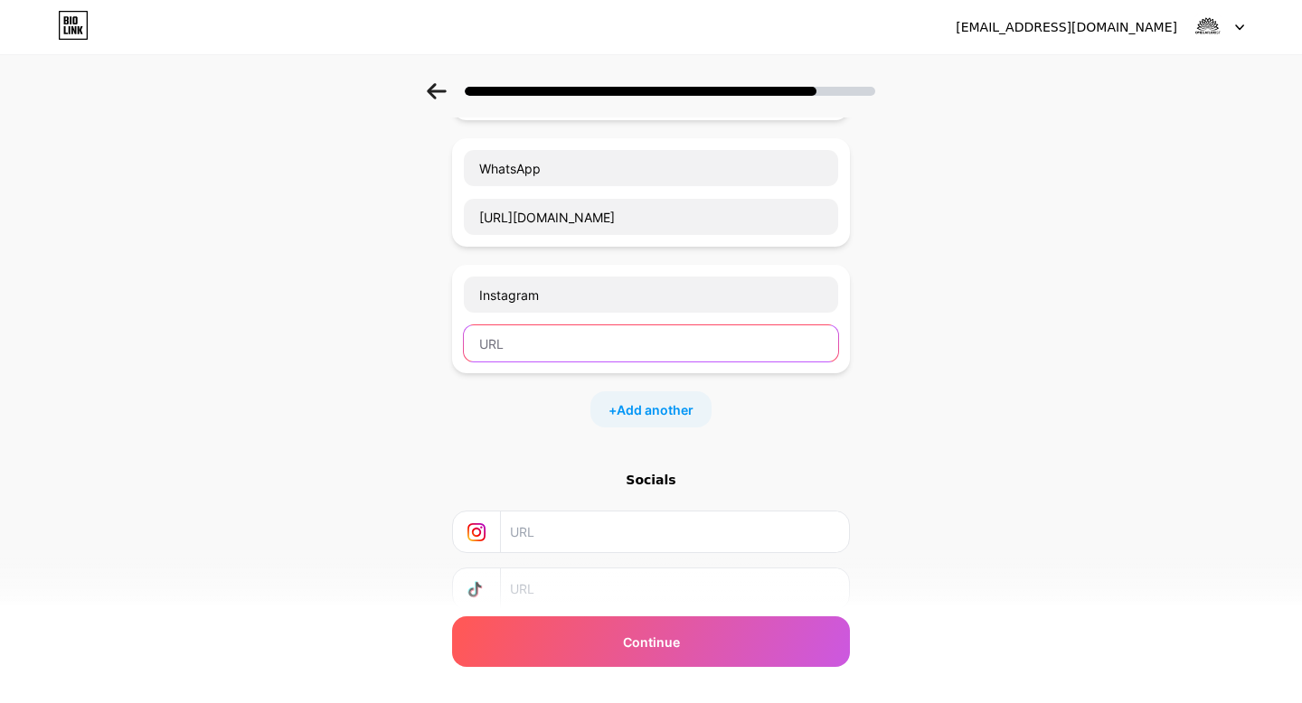
click at [625, 347] on input "text" at bounding box center [651, 343] width 374 height 36
paste input "[URL][DOMAIN_NAME]"
type input "[URL][DOMAIN_NAME]"
click at [644, 414] on span "Add another" at bounding box center [655, 409] width 77 height 19
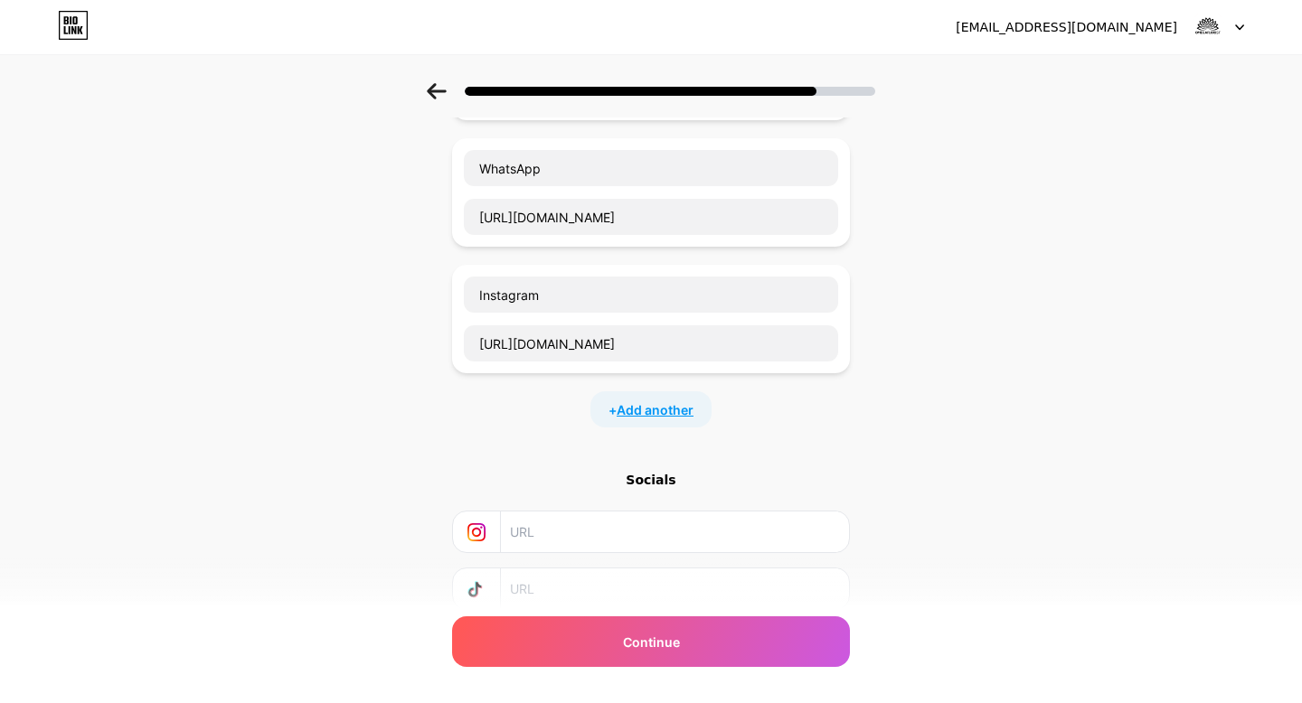
scroll to position [0, 0]
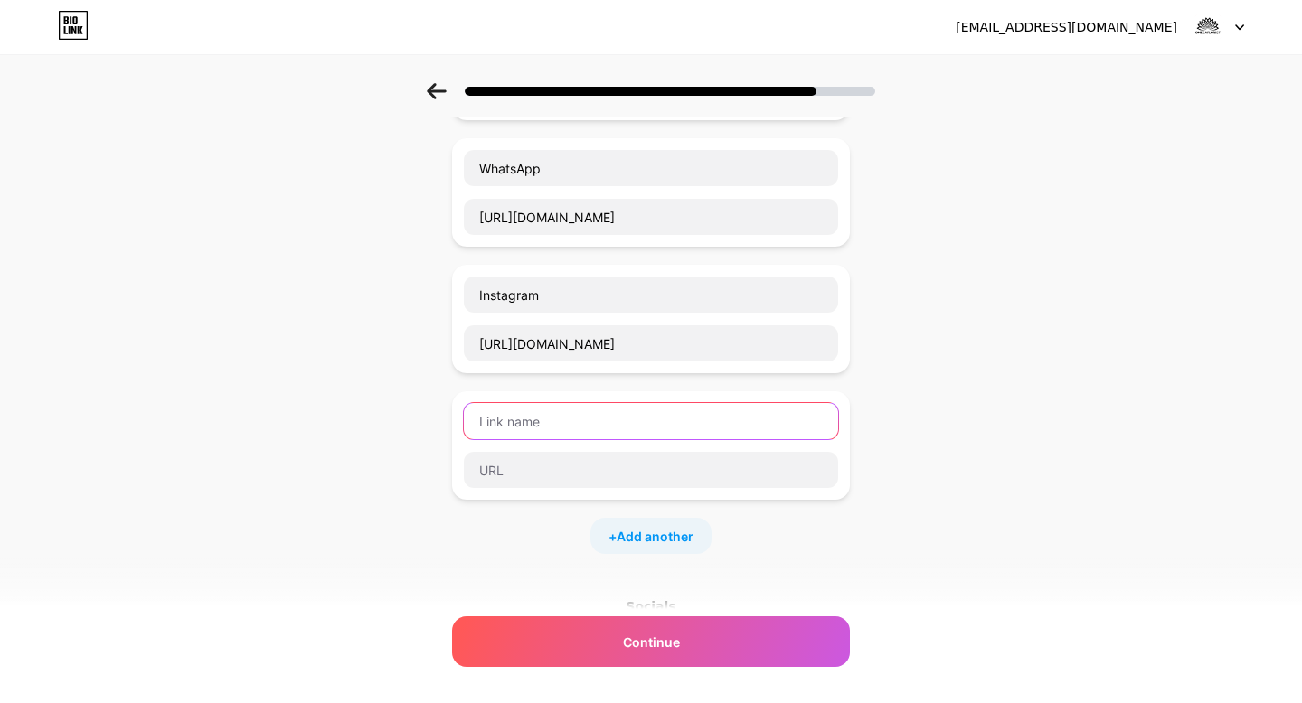
click at [603, 434] on input "text" at bounding box center [651, 421] width 374 height 36
paste input "[URL][DOMAIN_NAME]"
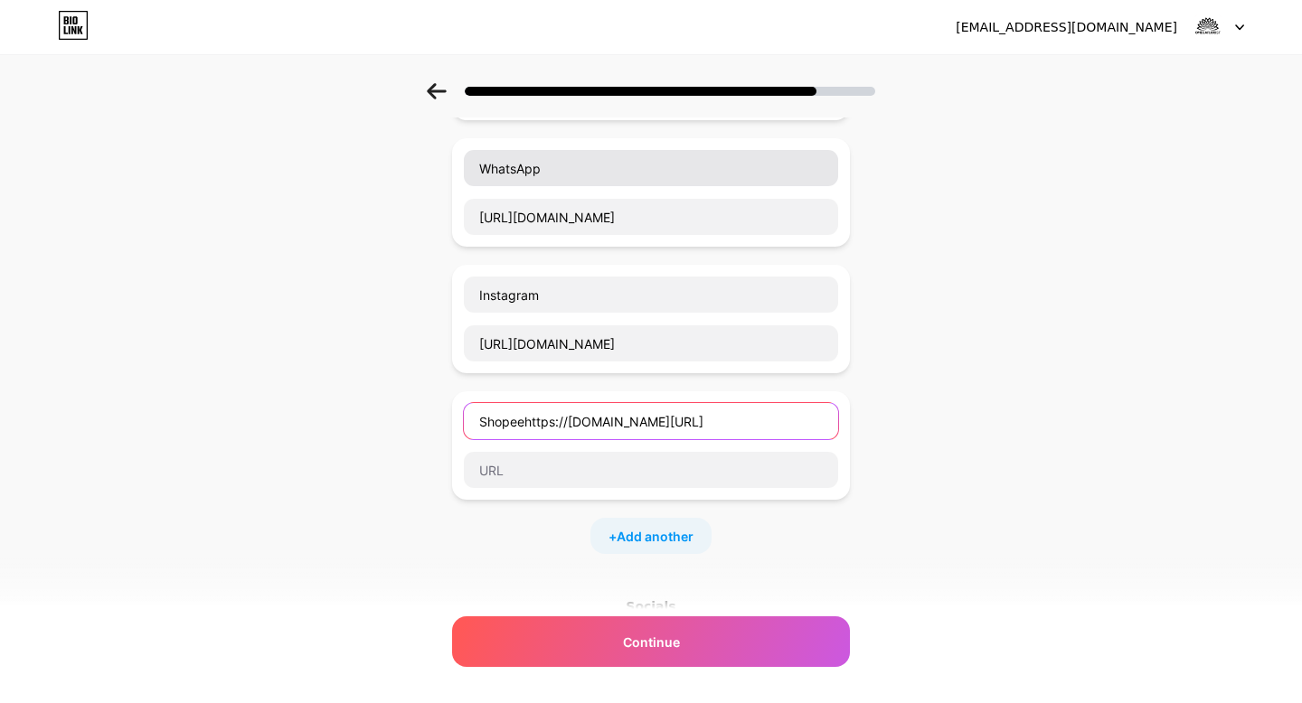
type input "Shopee"
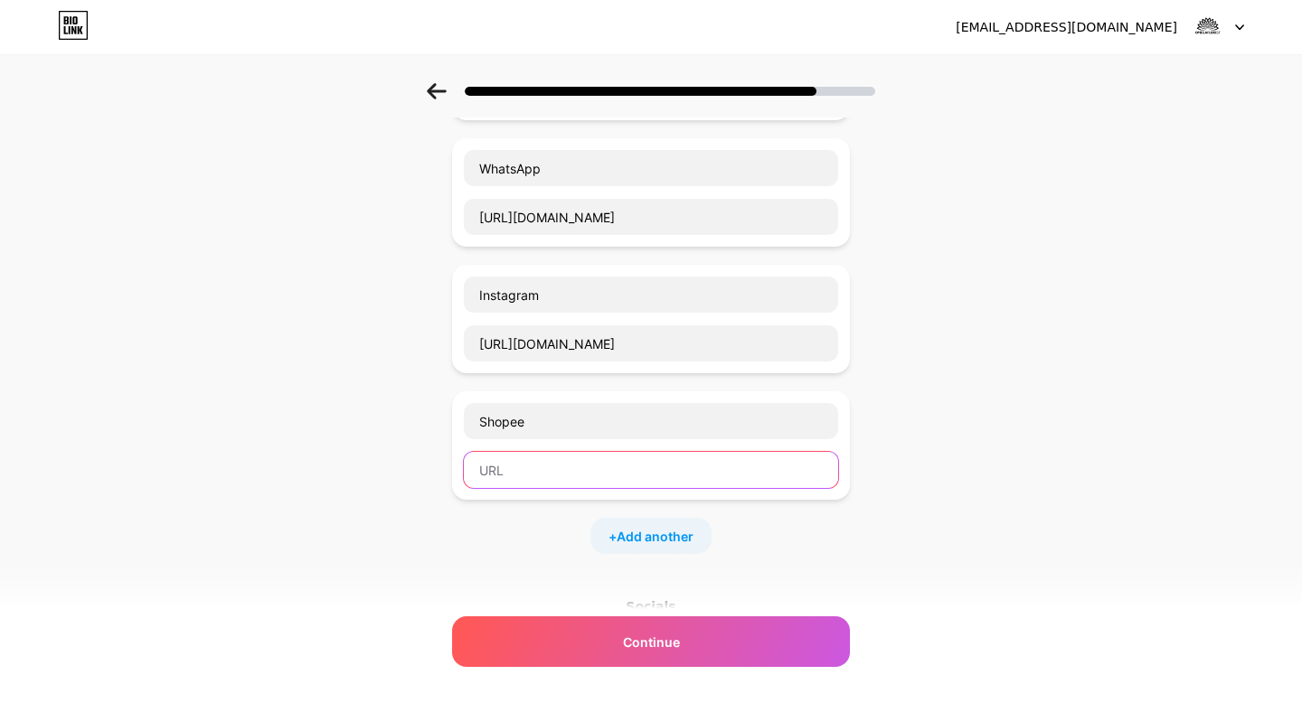
click at [551, 469] on input "text" at bounding box center [651, 470] width 374 height 36
paste input "[URL][DOMAIN_NAME]"
type input "[URL][DOMAIN_NAME]"
click at [630, 547] on div "+ Add another" at bounding box center [650, 536] width 121 height 36
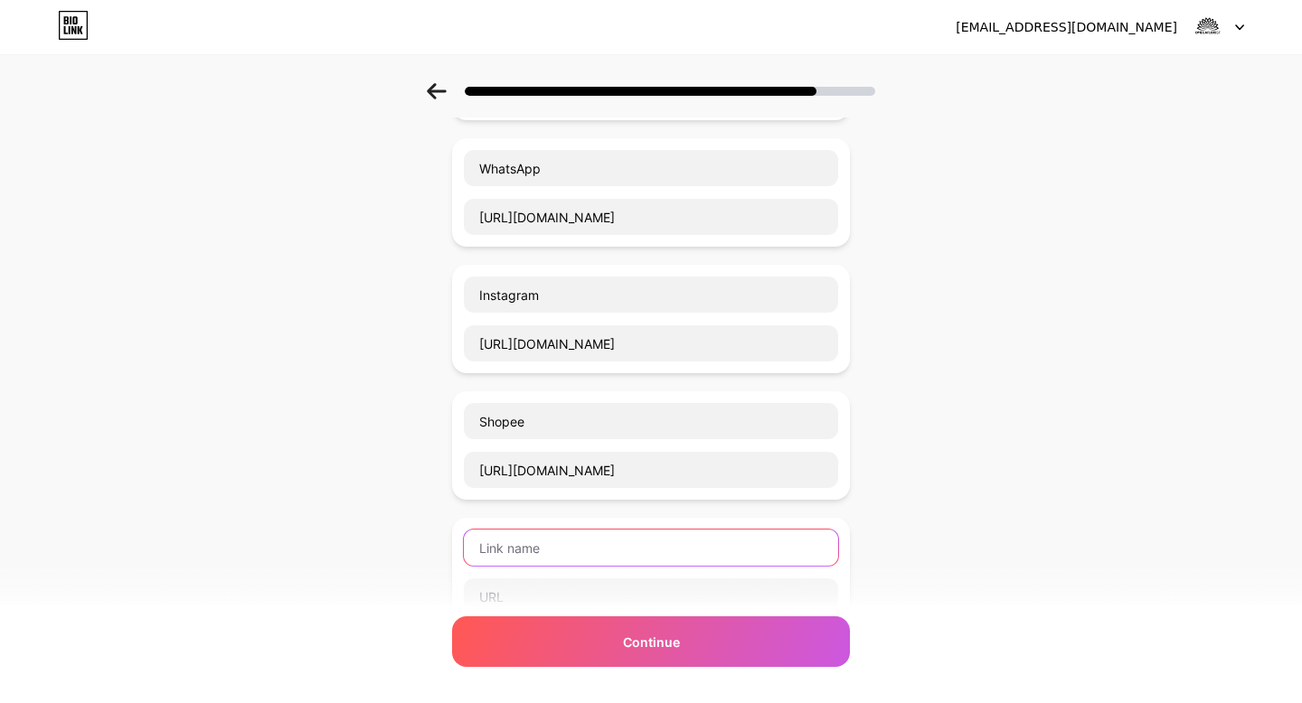
click at [602, 554] on input "text" at bounding box center [651, 548] width 374 height 36
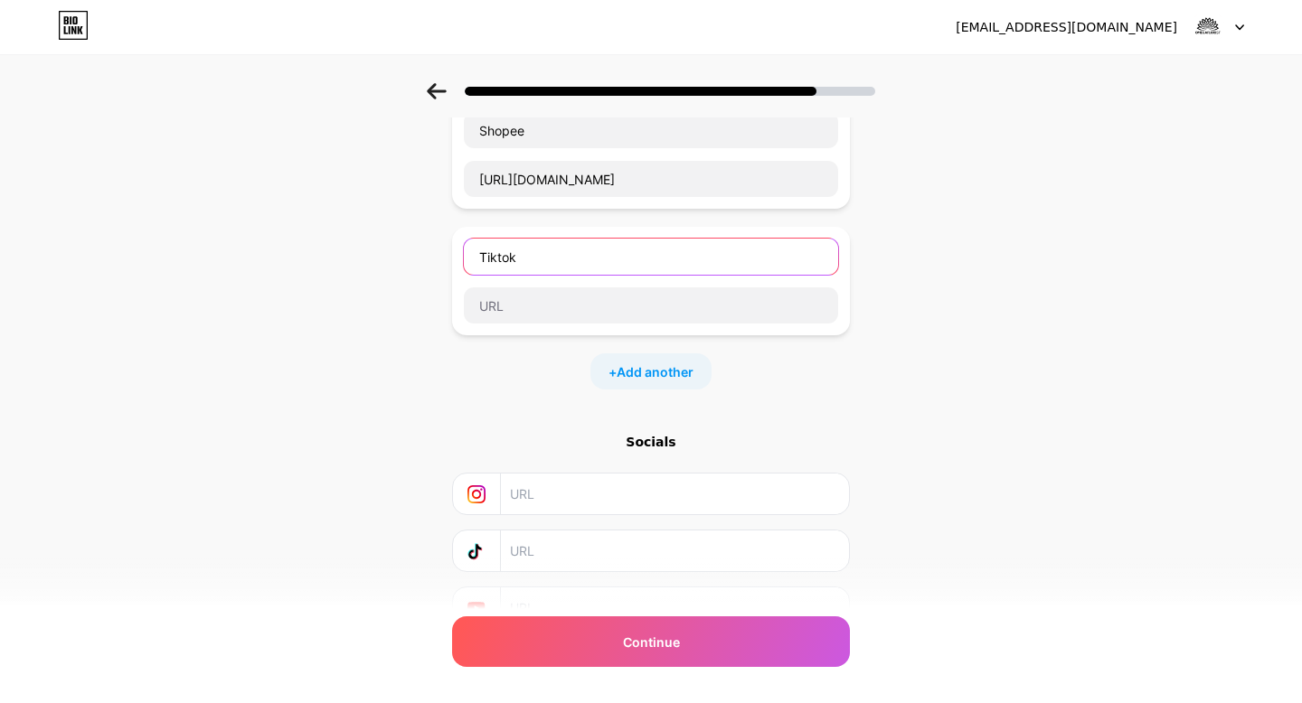
scroll to position [594, 0]
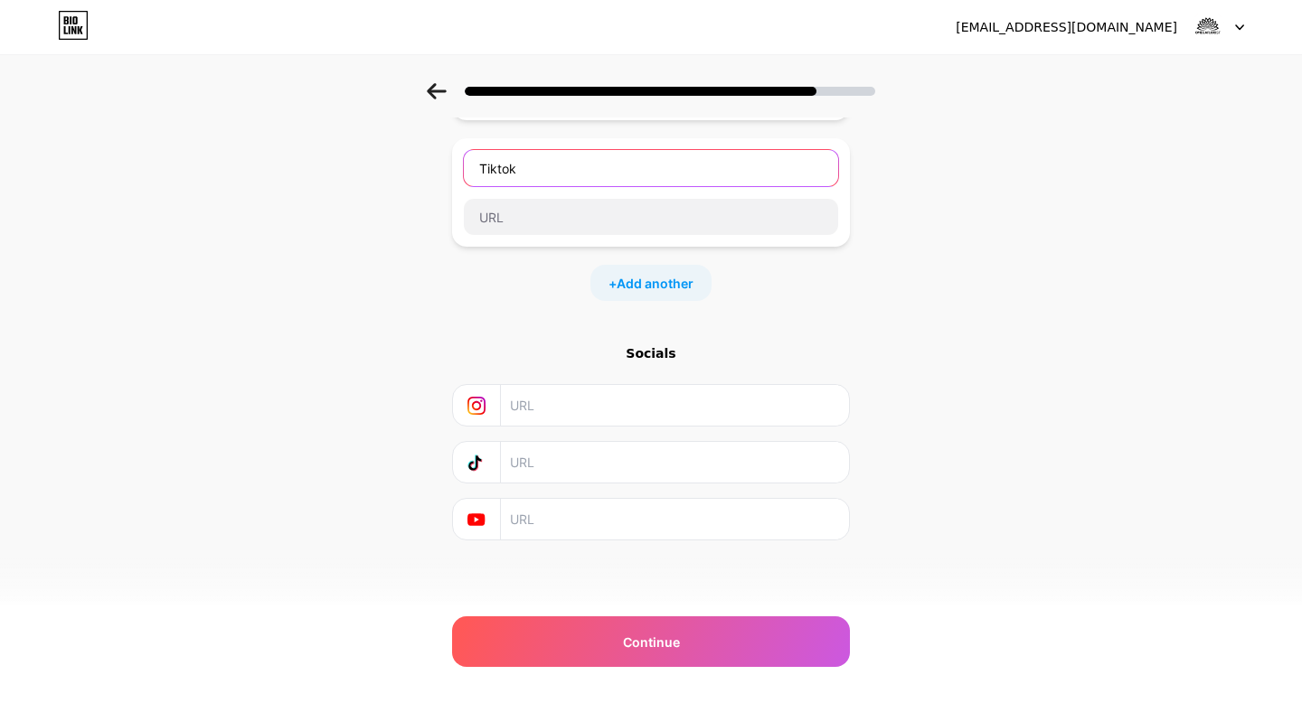
paste input "[URL][DOMAIN_NAME]"
type input "Tiktok"
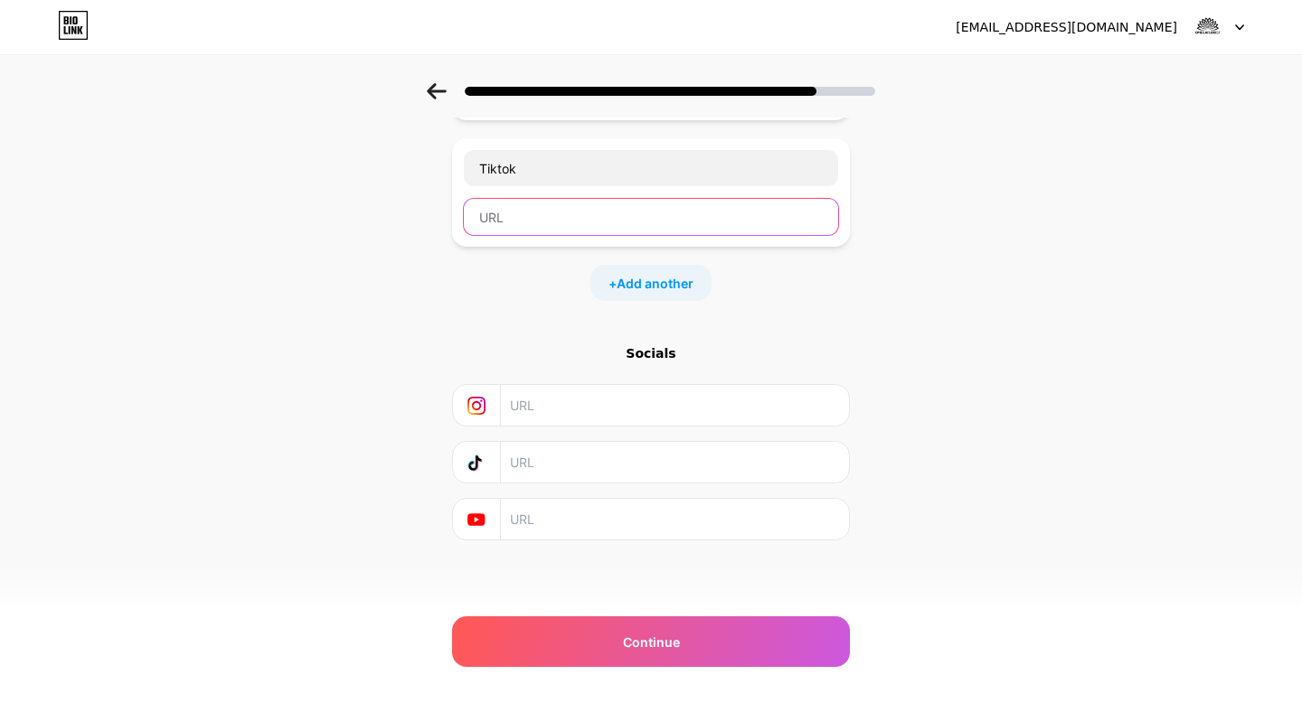
click at [619, 221] on input "text" at bounding box center [651, 217] width 374 height 36
paste input "[URL][DOMAIN_NAME]"
type input "[URL][DOMAIN_NAME]"
click at [661, 283] on span "Add another" at bounding box center [655, 283] width 77 height 19
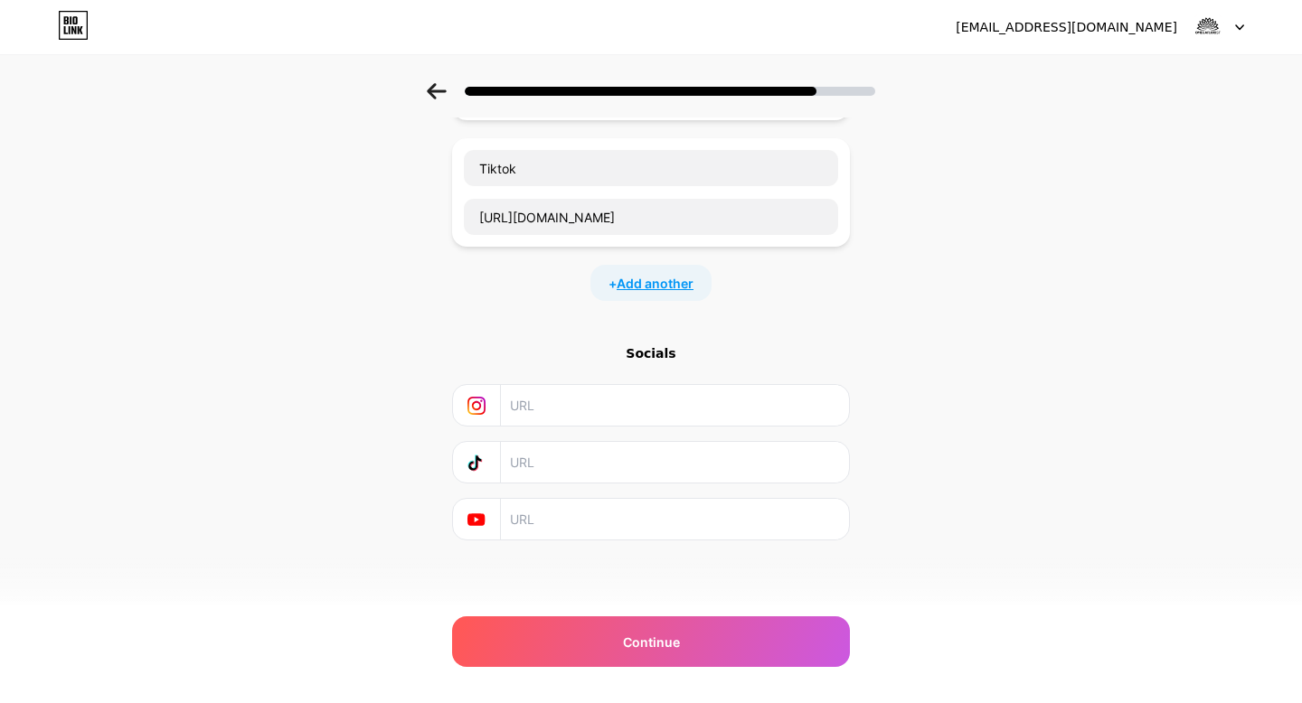
scroll to position [0, 0]
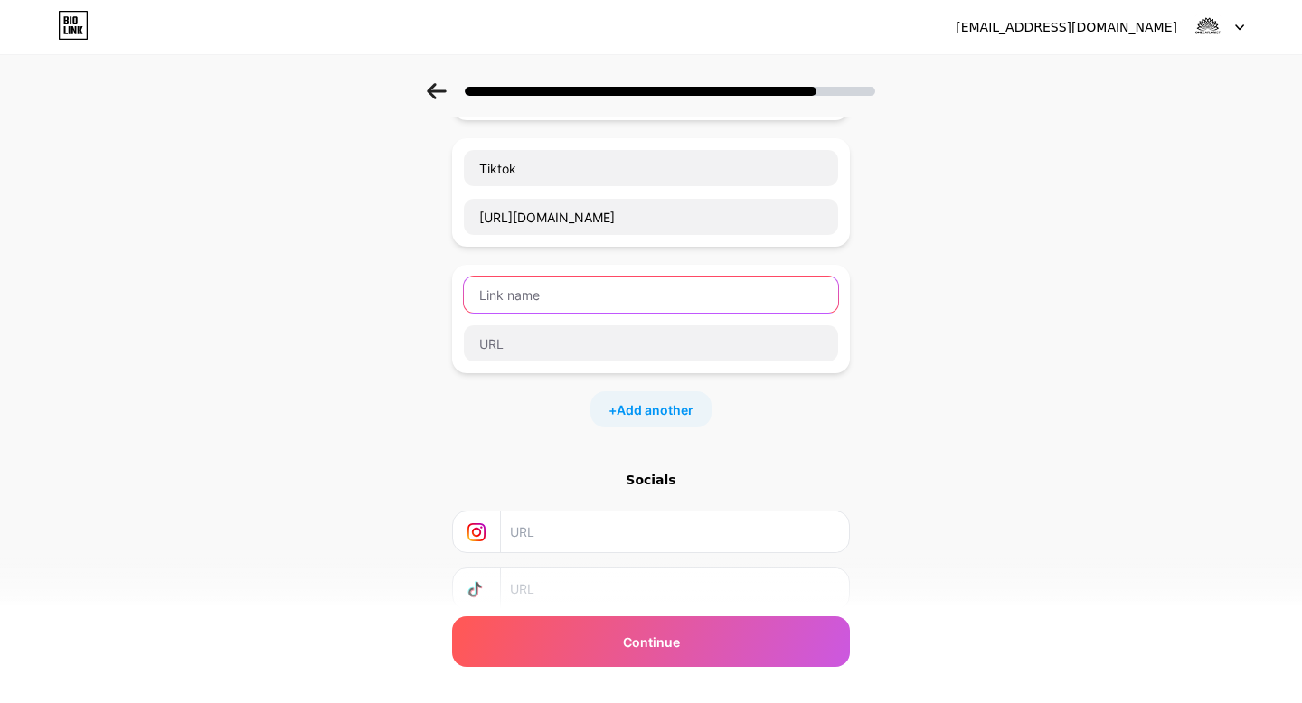
click at [618, 295] on input "text" at bounding box center [651, 295] width 374 height 36
type input "Lazada"
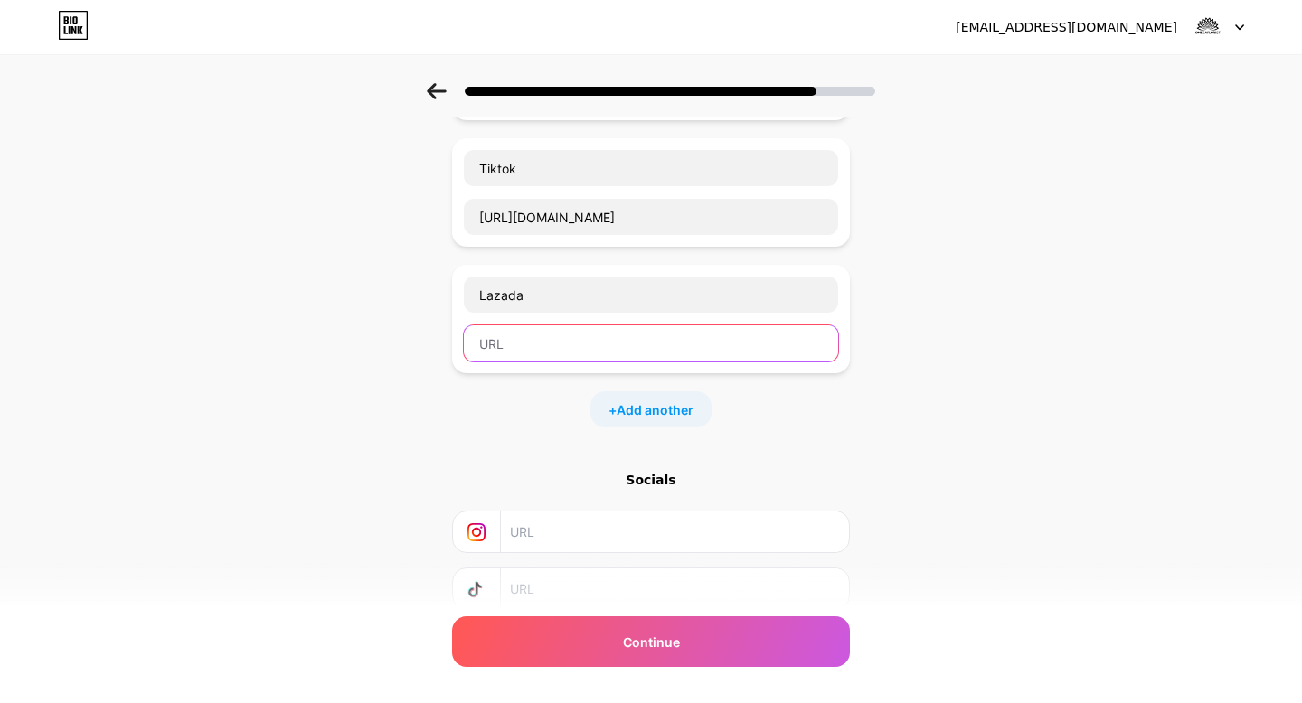
click at [596, 326] on input "text" at bounding box center [651, 343] width 374 height 36
paste input "[URL][DOMAIN_NAME]"
type input "[URL][DOMAIN_NAME]"
click at [533, 421] on div "+ Add another" at bounding box center [651, 409] width 398 height 36
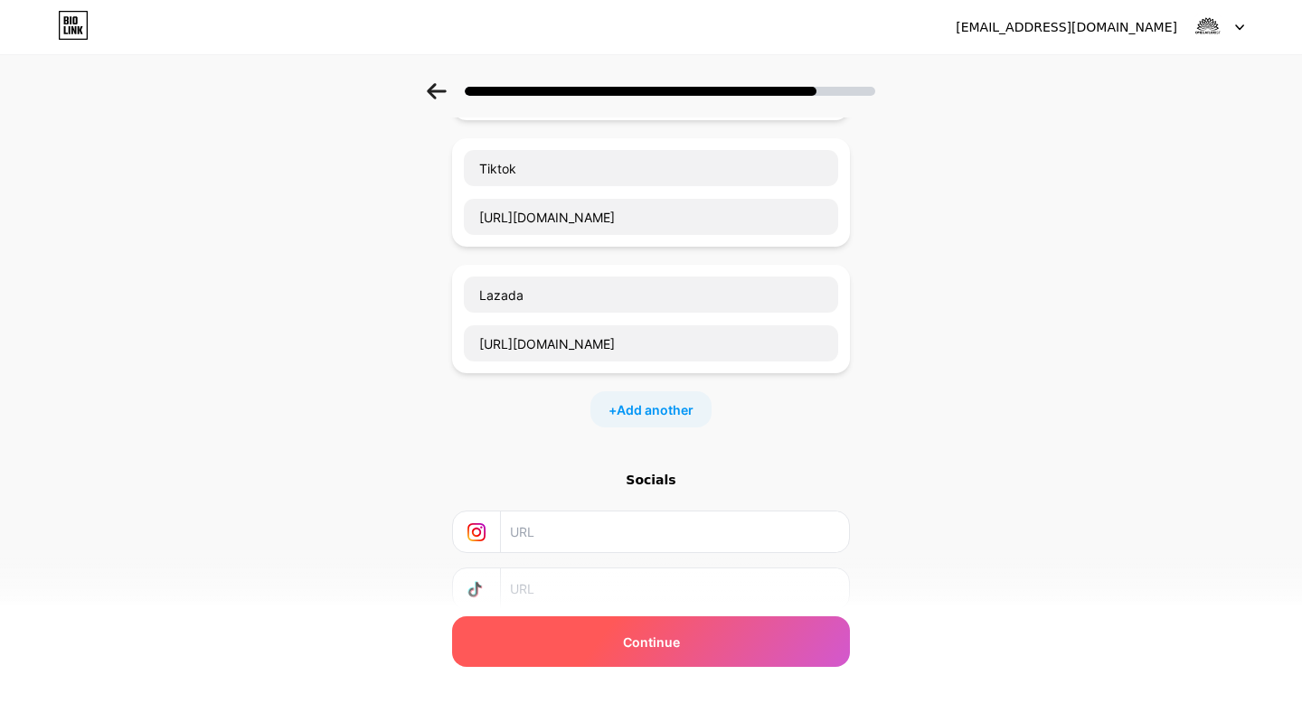
click at [597, 656] on div "Continue" at bounding box center [651, 642] width 398 height 51
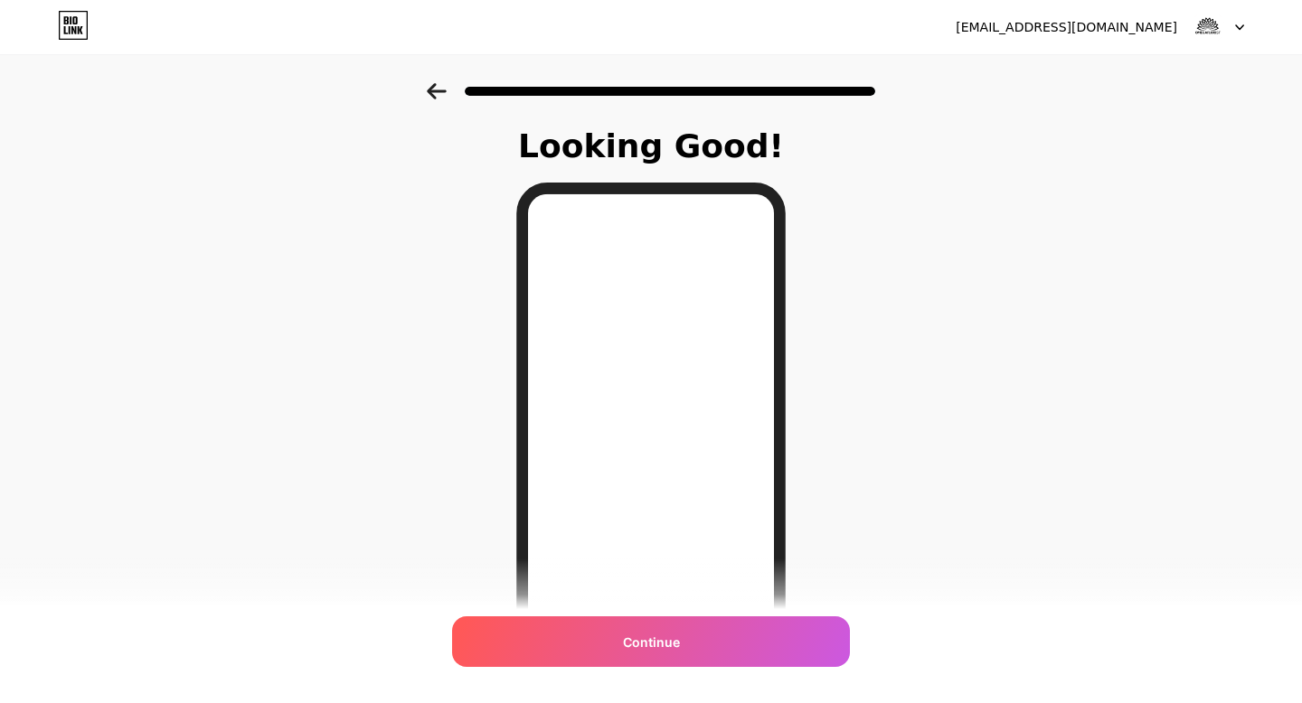
click at [691, 651] on div "Continue" at bounding box center [651, 642] width 398 height 51
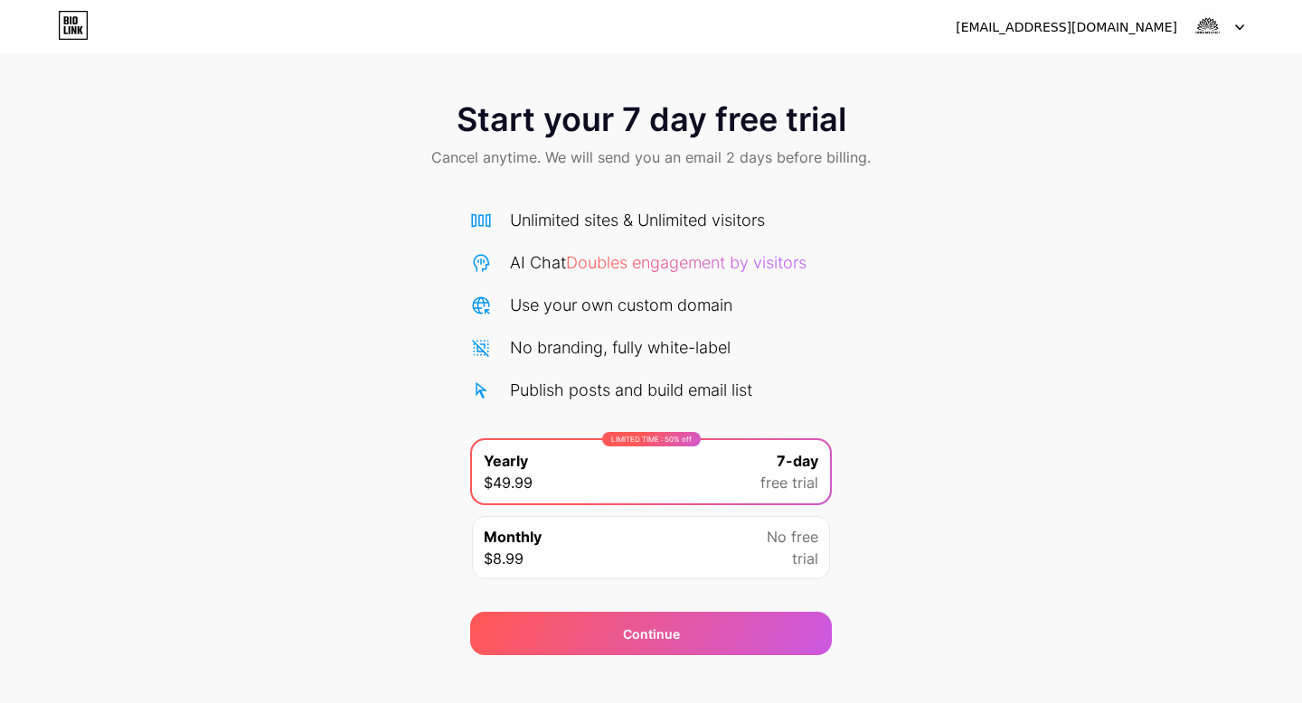
click at [1141, 42] on div "[EMAIL_ADDRESS][DOMAIN_NAME]" at bounding box center [1100, 27] width 288 height 33
click at [1150, 33] on div "[EMAIL_ADDRESS][DOMAIN_NAME]" at bounding box center [1066, 27] width 221 height 19
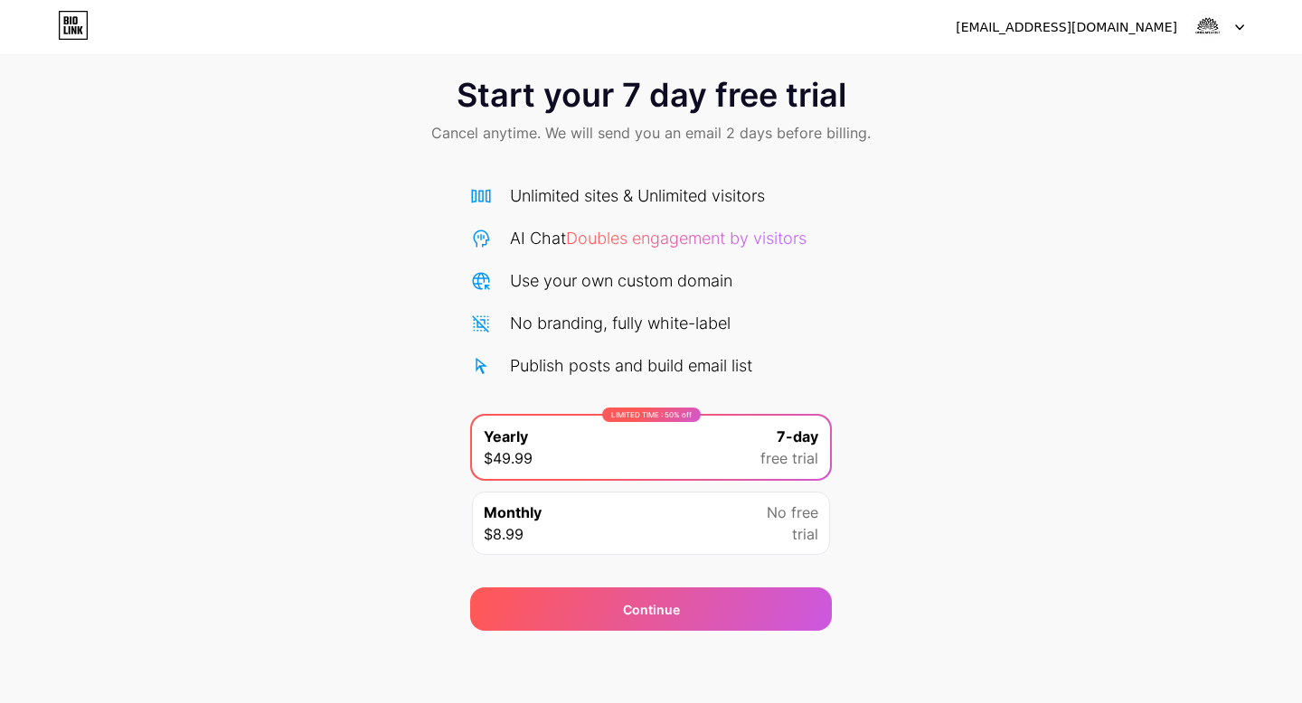
click at [746, 538] on div "Monthly $8.99 No free trial" at bounding box center [651, 523] width 358 height 63
